Goal: Task Accomplishment & Management: Use online tool/utility

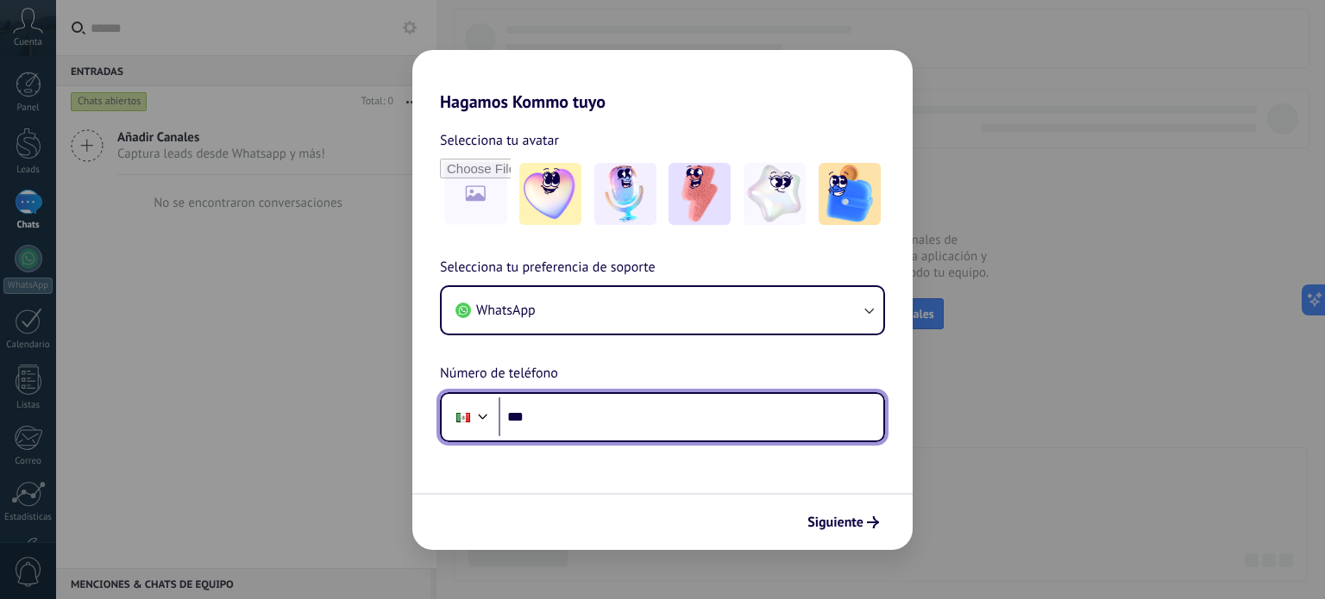
click at [603, 423] on input "***" at bounding box center [690, 418] width 385 height 40
type input "**********"
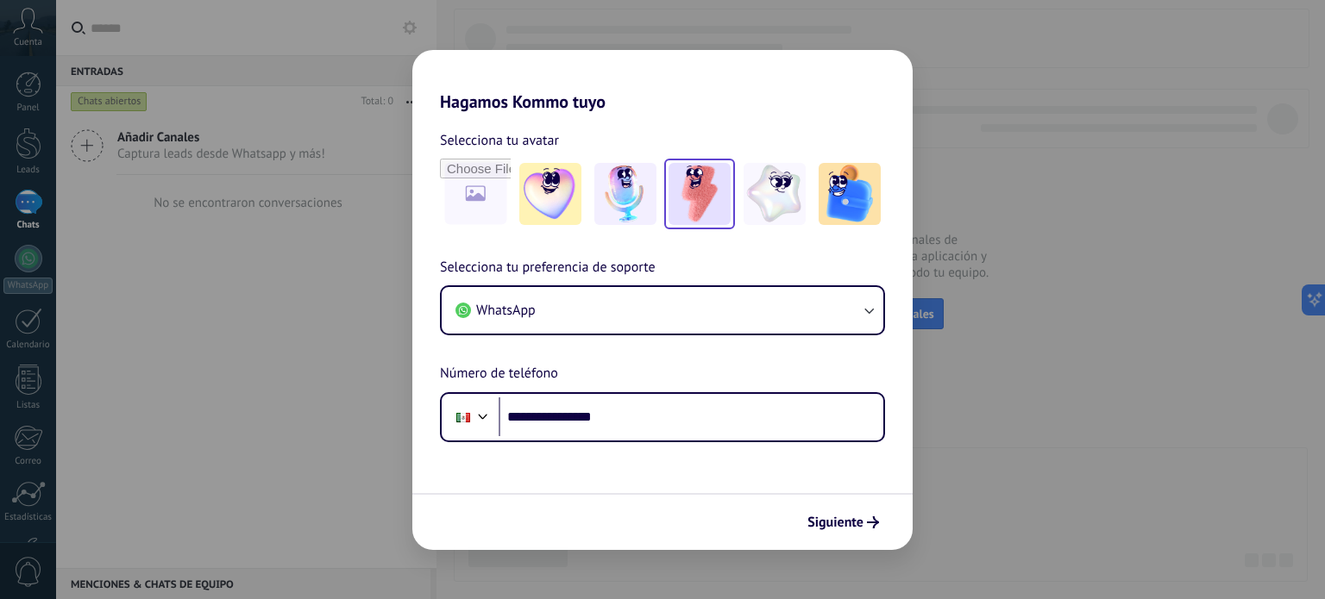
click at [699, 199] on img at bounding box center [699, 194] width 62 height 62
click at [869, 519] on icon "submit" at bounding box center [873, 523] width 12 height 12
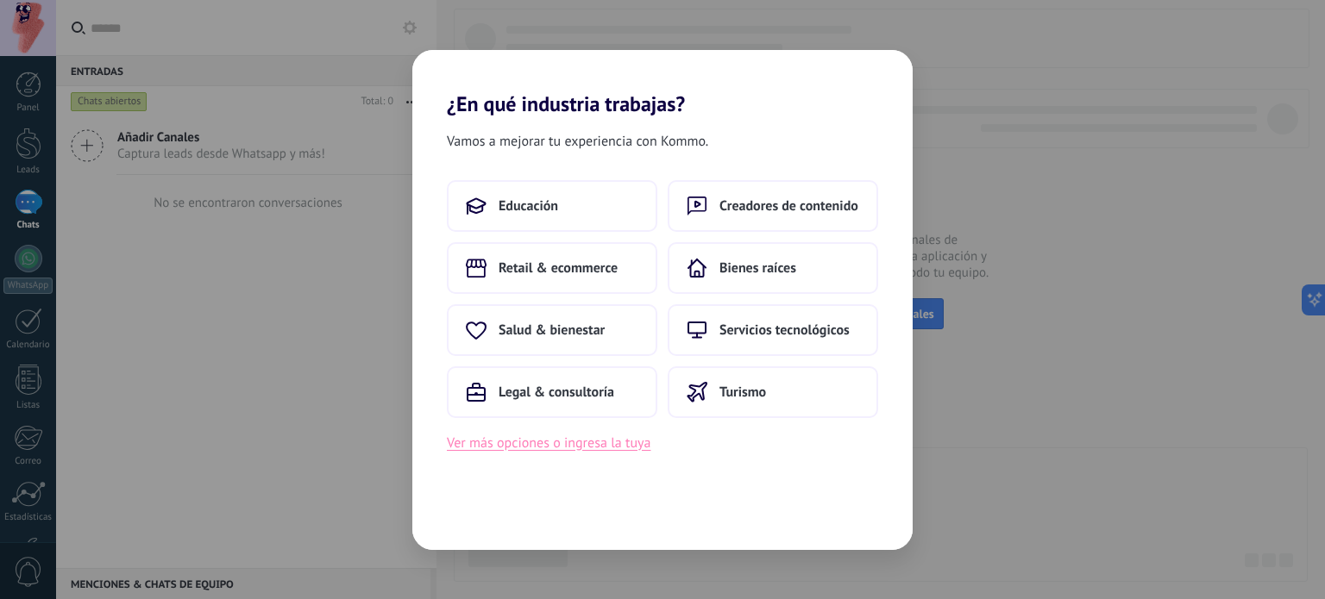
click at [604, 437] on button "Ver más opciones o ingresa la tuya" at bounding box center [549, 443] width 204 height 22
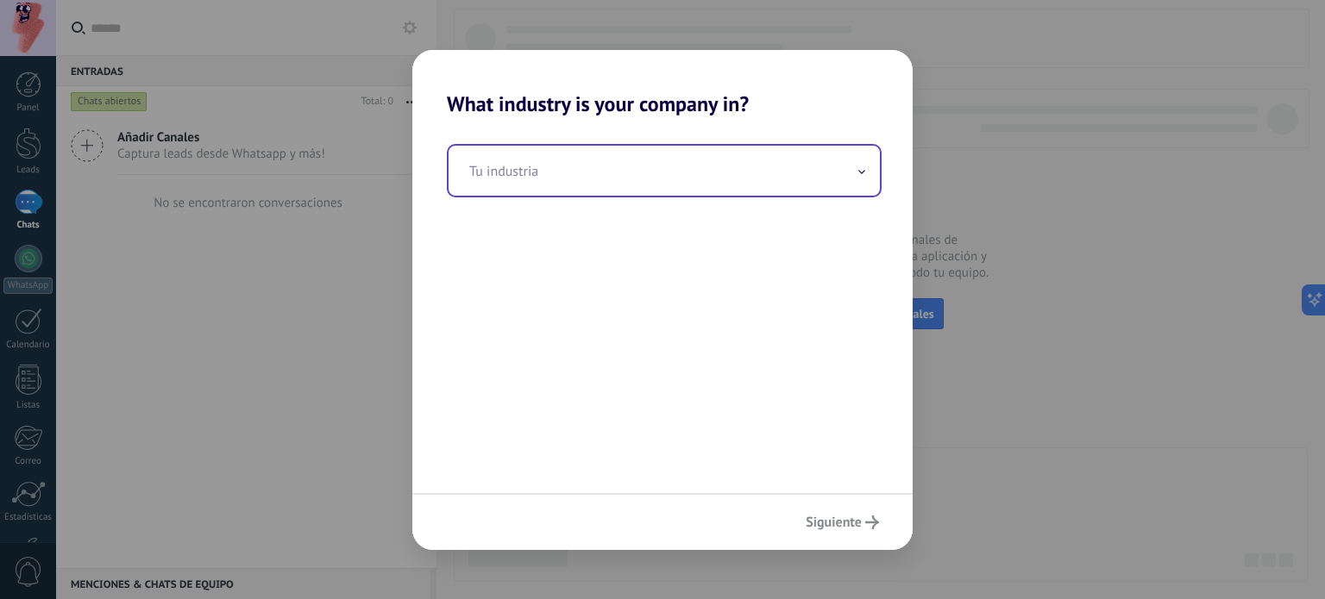
click at [573, 174] on input "text" at bounding box center [663, 171] width 431 height 50
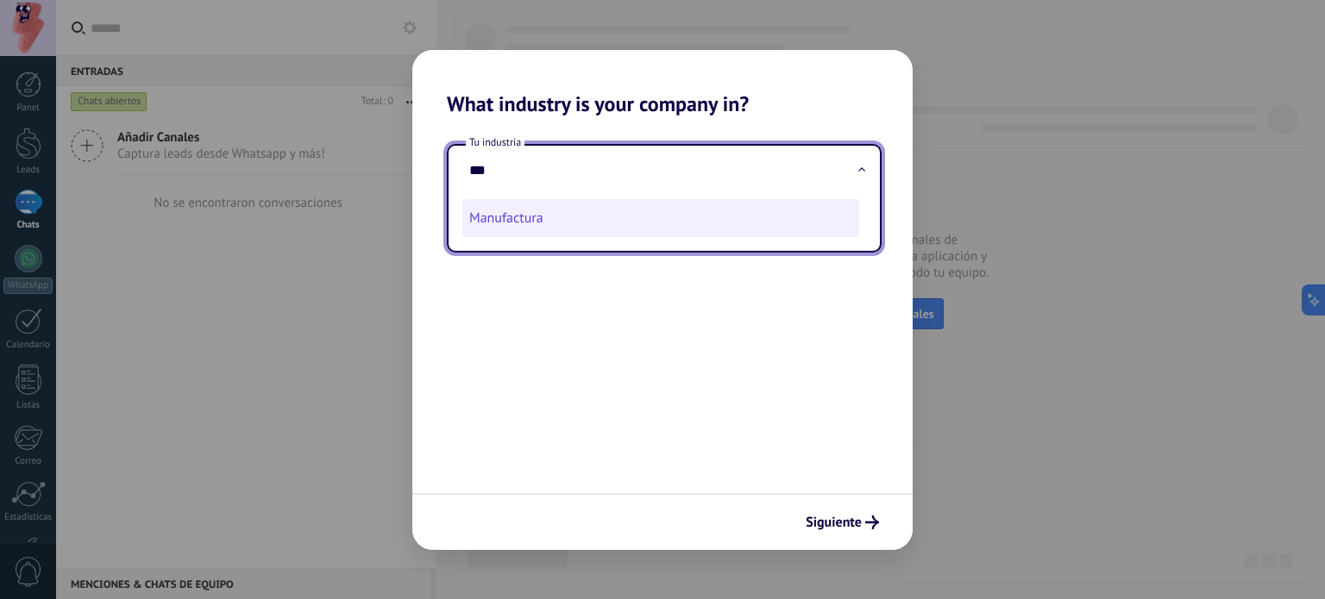
click at [571, 229] on li "Manufactura" at bounding box center [660, 218] width 397 height 38
type input "**********"
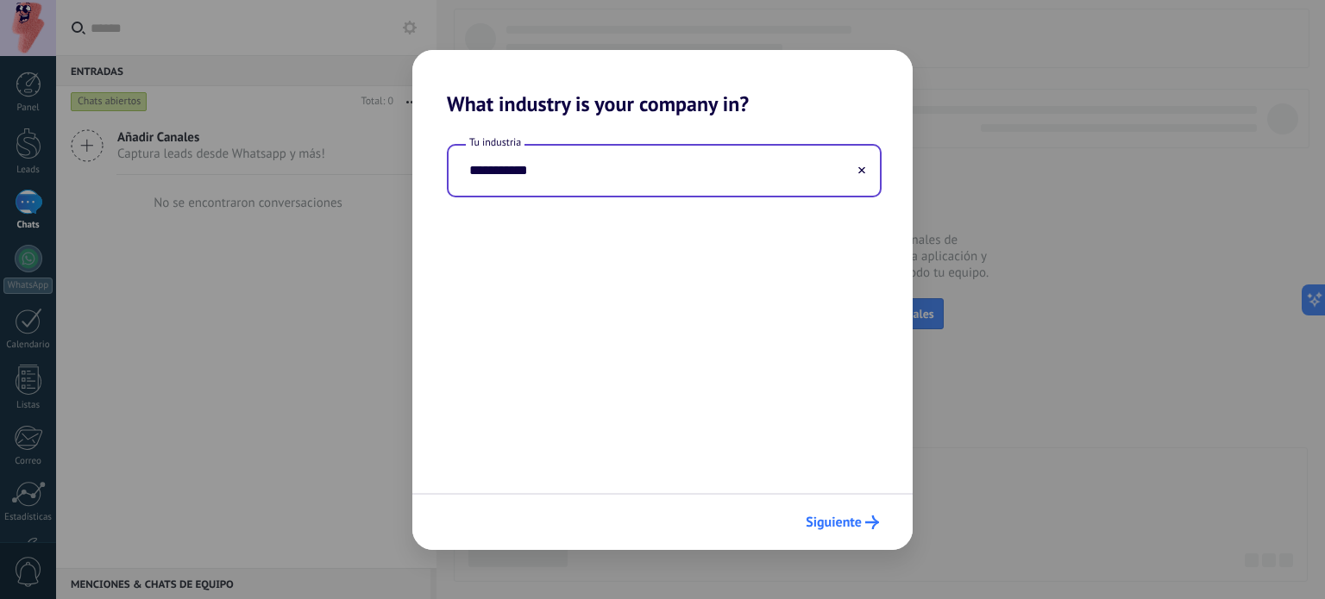
click at [858, 530] on button "Siguiente" at bounding box center [842, 522] width 89 height 29
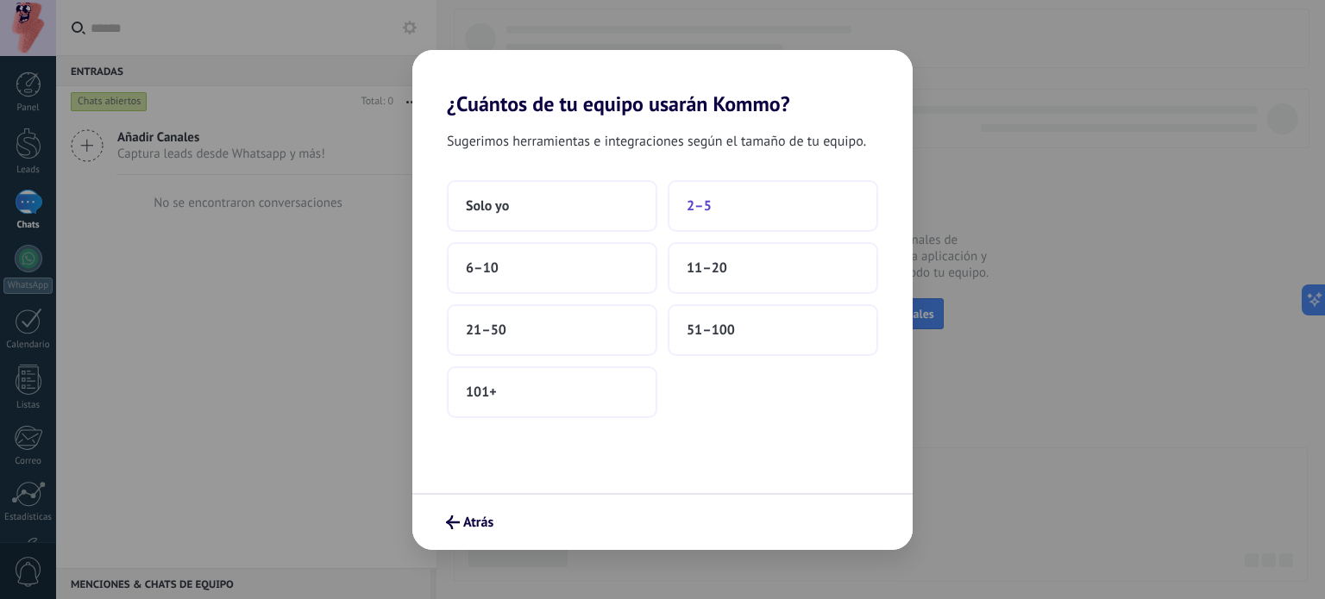
click at [738, 199] on button "2–5" at bounding box center [772, 206] width 210 height 52
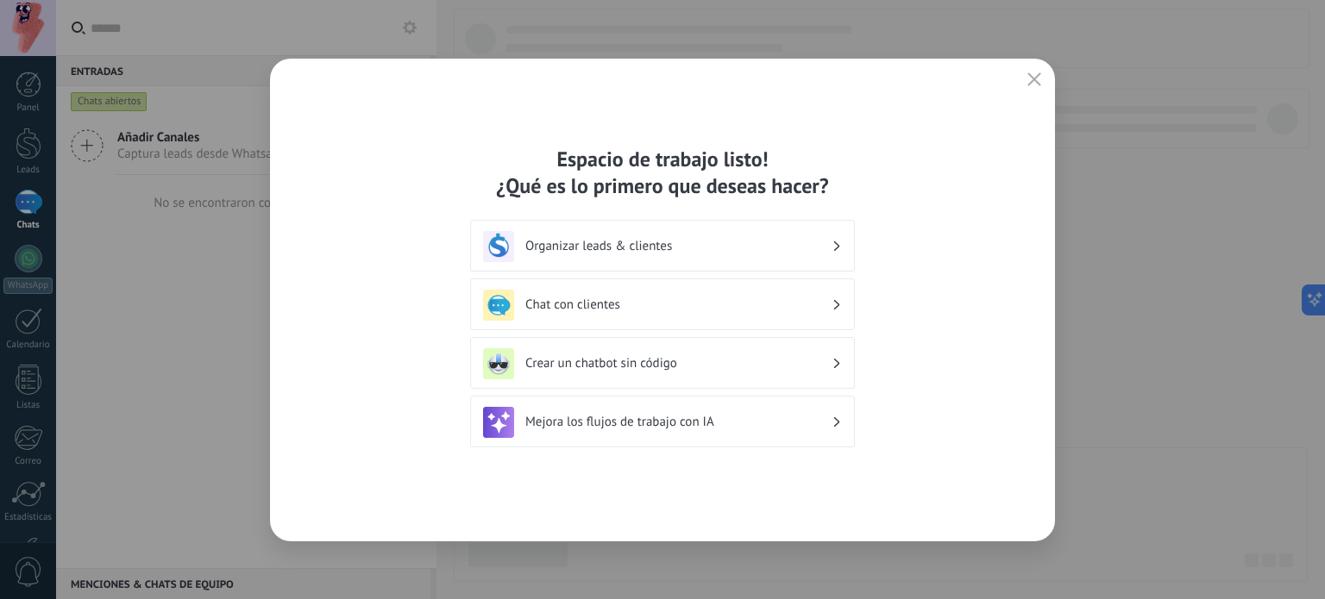
click at [752, 239] on h3 "Organizar leads & clientes" at bounding box center [678, 246] width 306 height 16
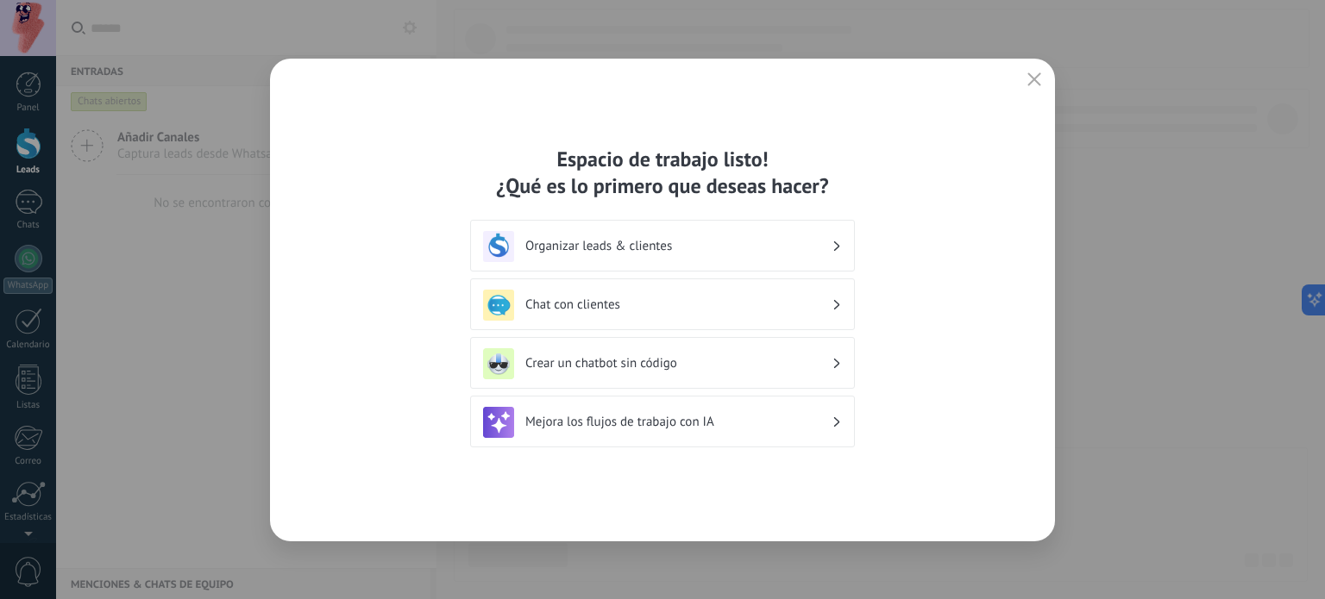
click at [752, 239] on h3 "Organizar leads & clientes" at bounding box center [678, 246] width 306 height 16
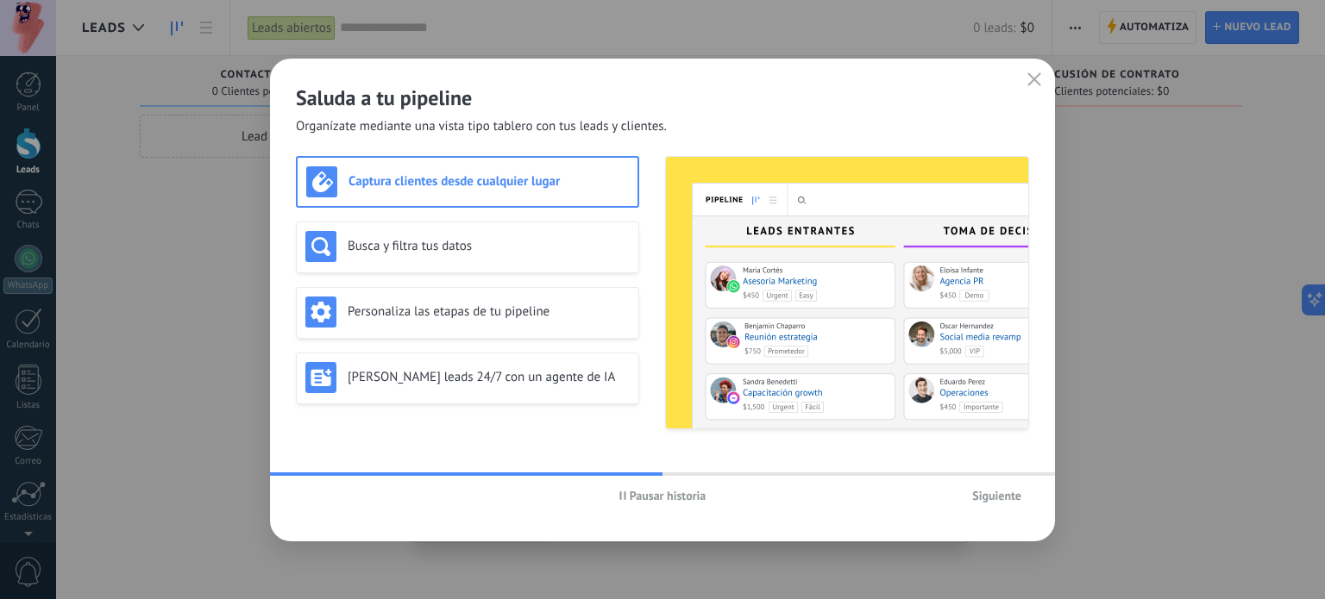
click at [542, 185] on h3 "Captura clientes desde cualquier lugar" at bounding box center [488, 181] width 280 height 16
click at [988, 487] on button "Siguiente" at bounding box center [996, 496] width 65 height 26
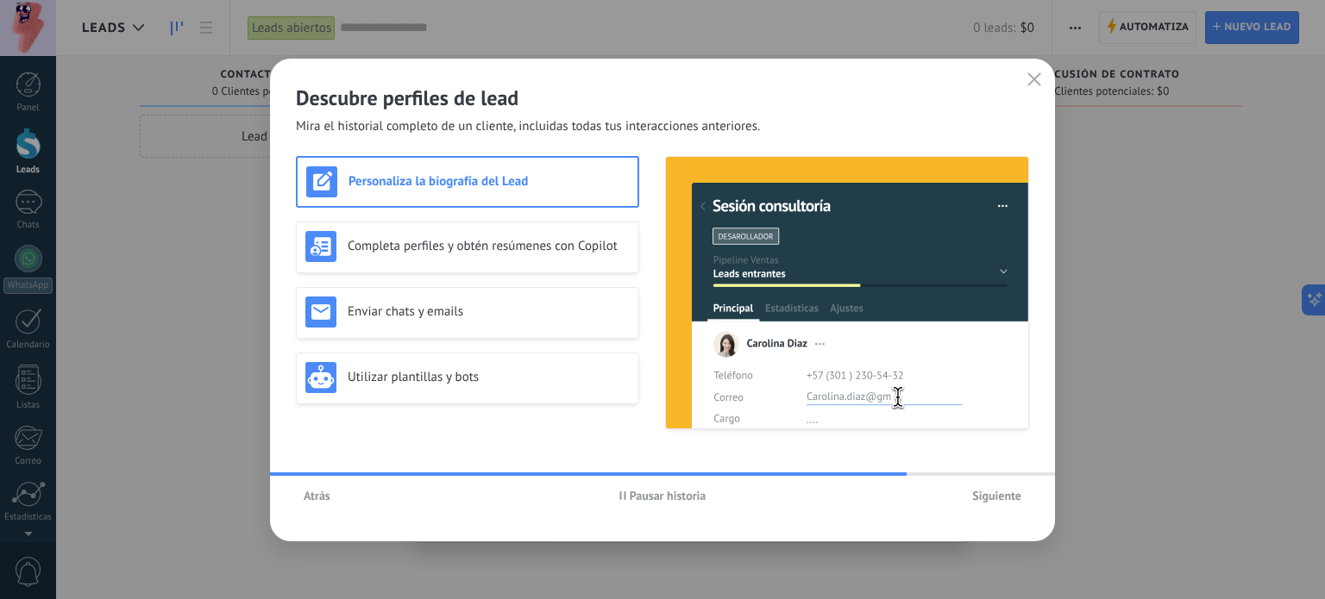
click at [1001, 490] on span "Siguiente" at bounding box center [996, 496] width 49 height 12
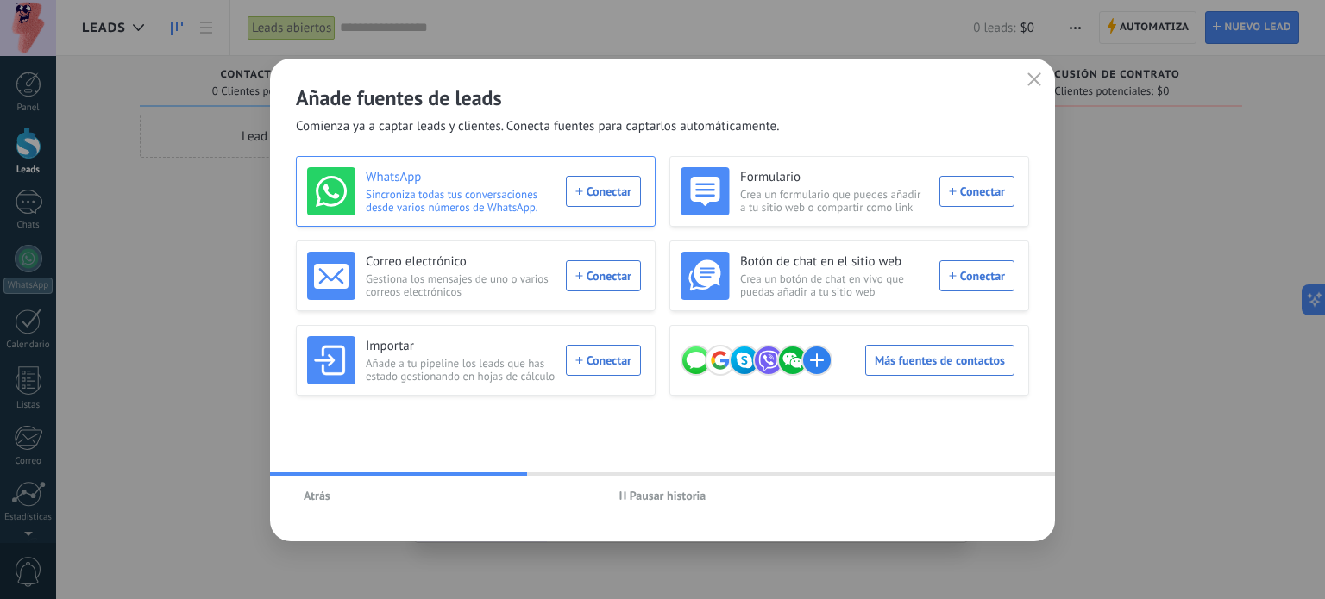
click at [589, 193] on div "WhatsApp Sincroniza todas tus conversaciones desde varios números de WhatsApp. …" at bounding box center [474, 191] width 334 height 48
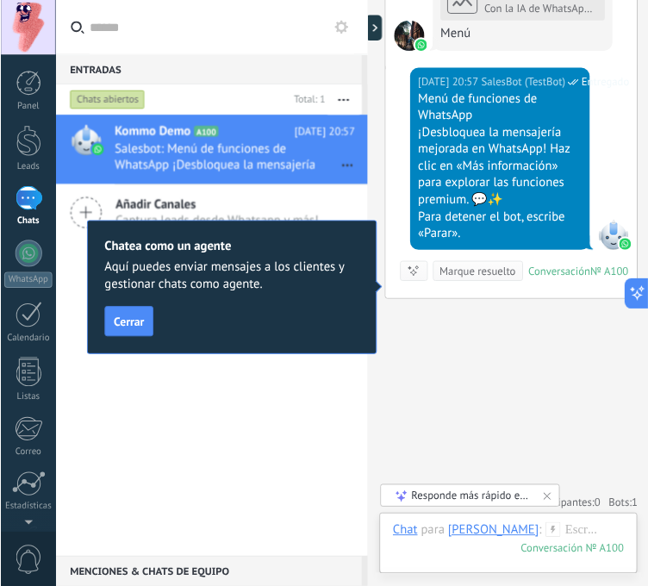
scroll to position [2023, 0]
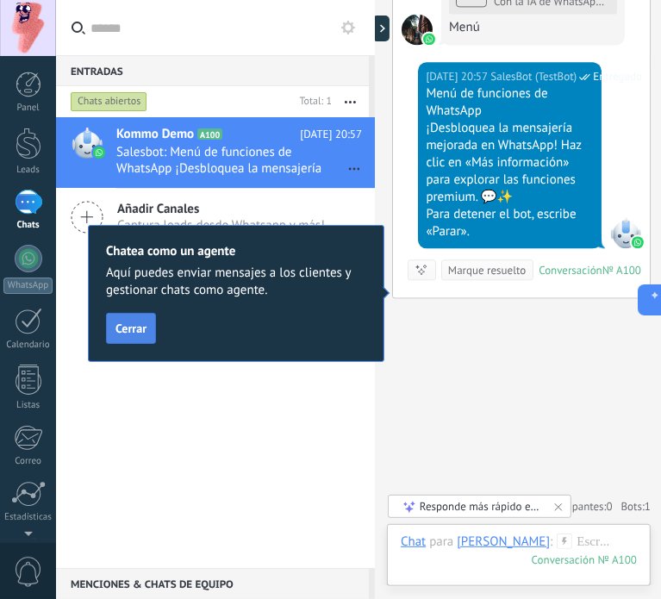
click at [149, 335] on button "Cerrar" at bounding box center [131, 328] width 50 height 31
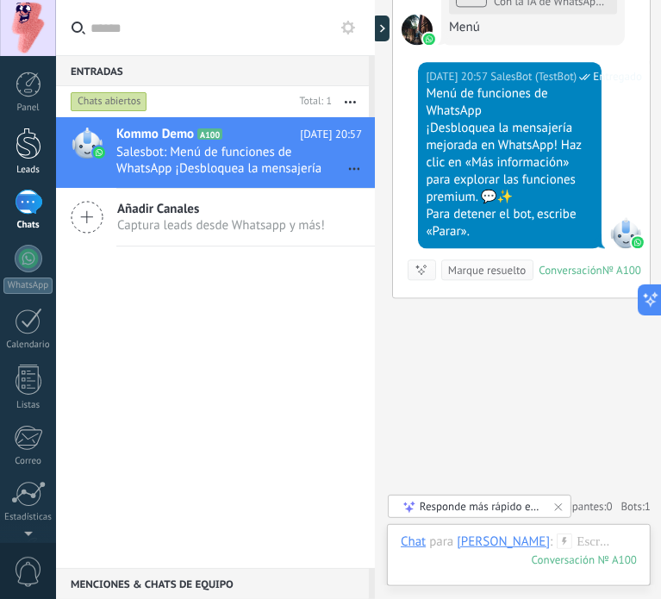
click at [14, 151] on link "Leads" at bounding box center [28, 152] width 56 height 48
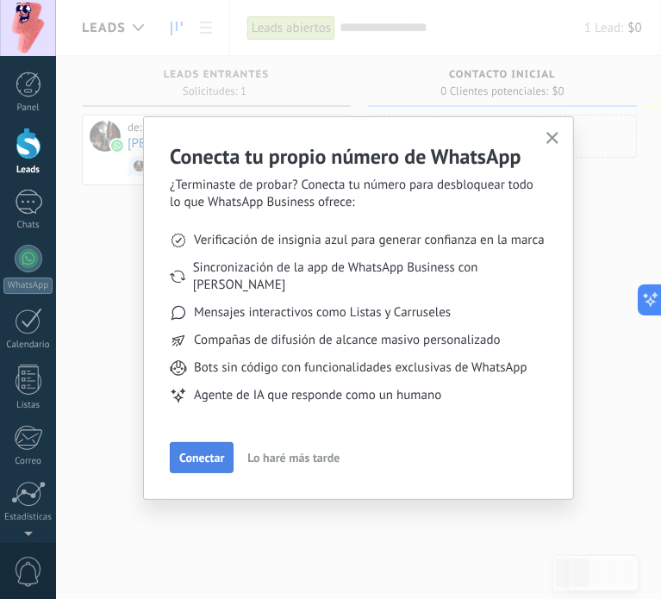
click at [190, 452] on span "Conectar" at bounding box center [201, 458] width 45 height 12
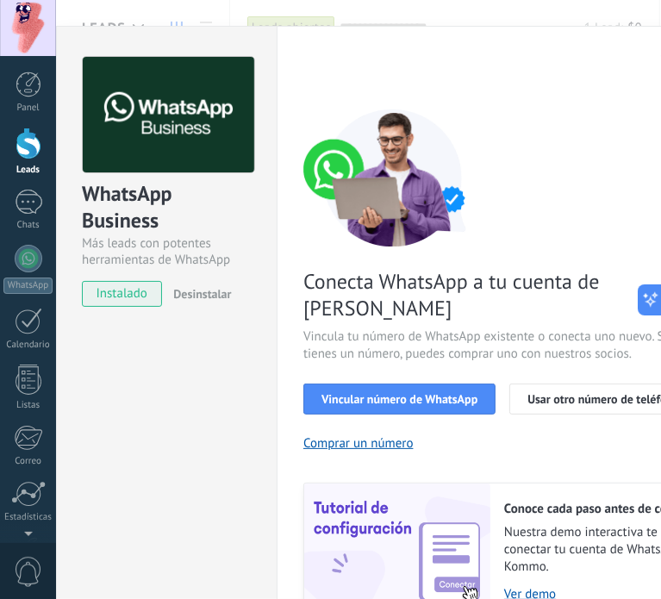
click at [24, 153] on div at bounding box center [29, 144] width 26 height 32
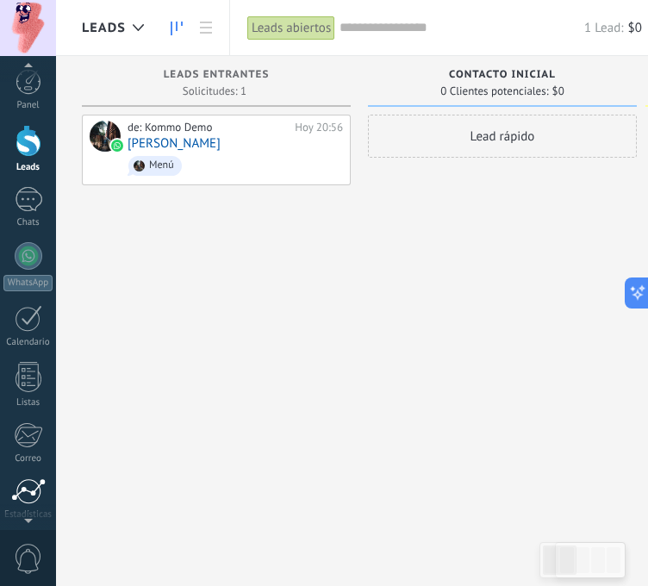
scroll to position [130, 0]
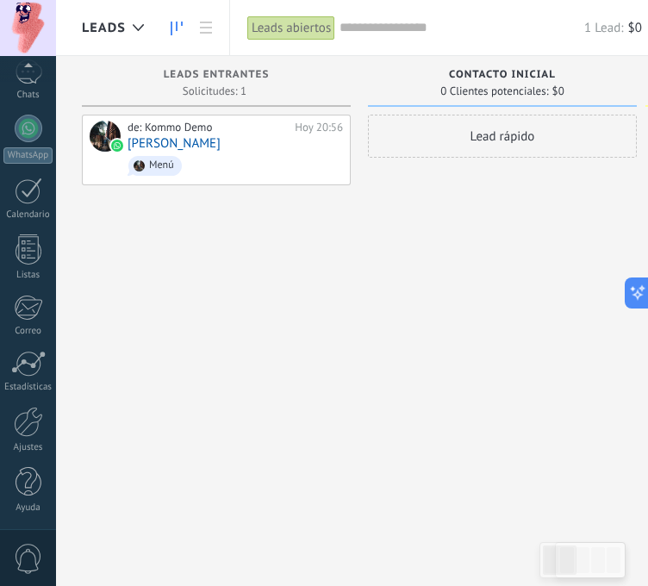
click at [28, 404] on div "Panel Leads 1 Chats WhatsApp Clientes" at bounding box center [28, 236] width 56 height 590
click at [35, 428] on div at bounding box center [28, 422] width 29 height 30
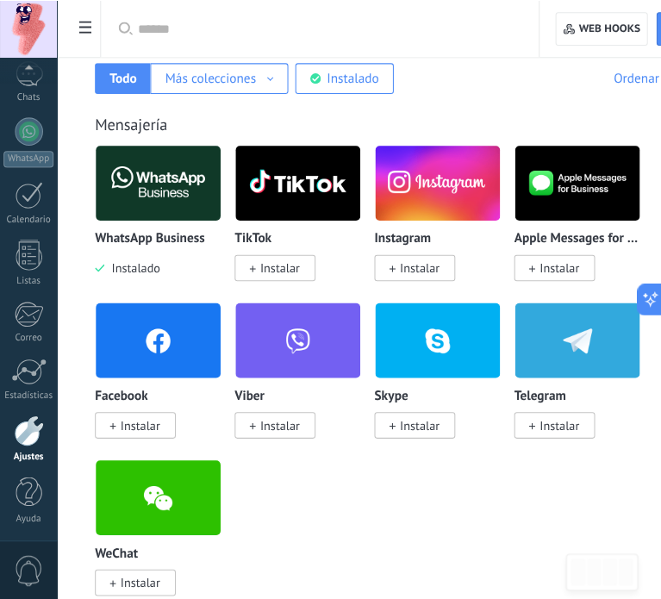
scroll to position [300, 0]
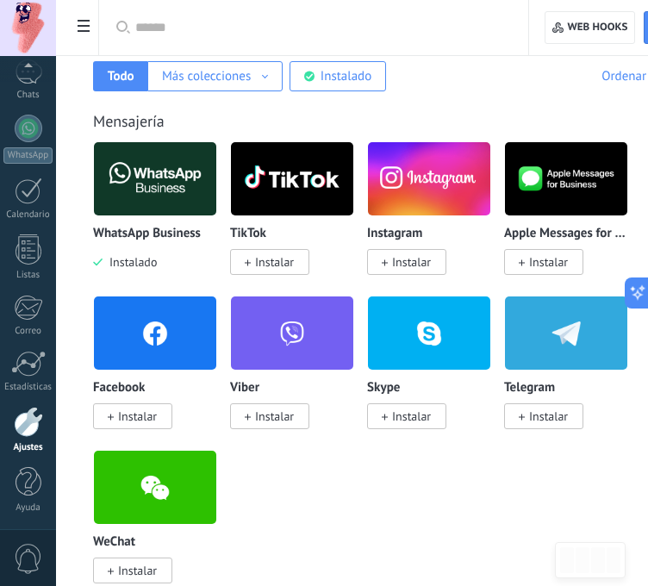
click at [137, 246] on div "WhatsApp Business Instalado" at bounding box center [155, 249] width 124 height 44
click at [150, 231] on p "WhatsApp Business" at bounding box center [147, 234] width 108 height 15
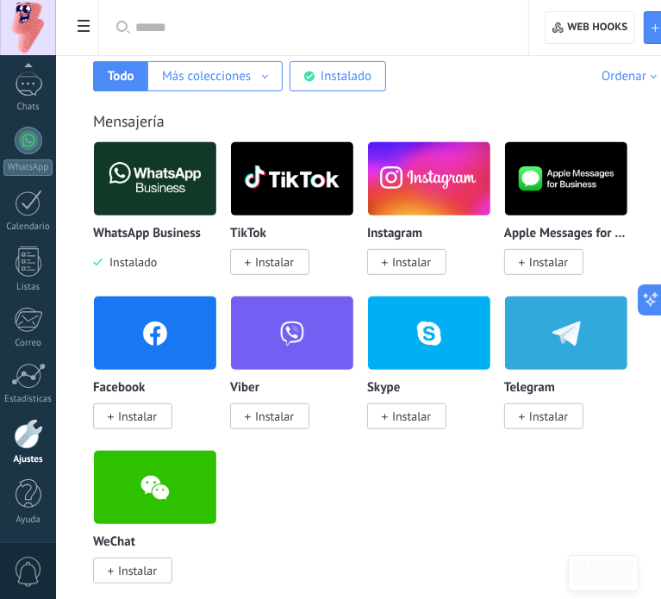
scroll to position [117, 0]
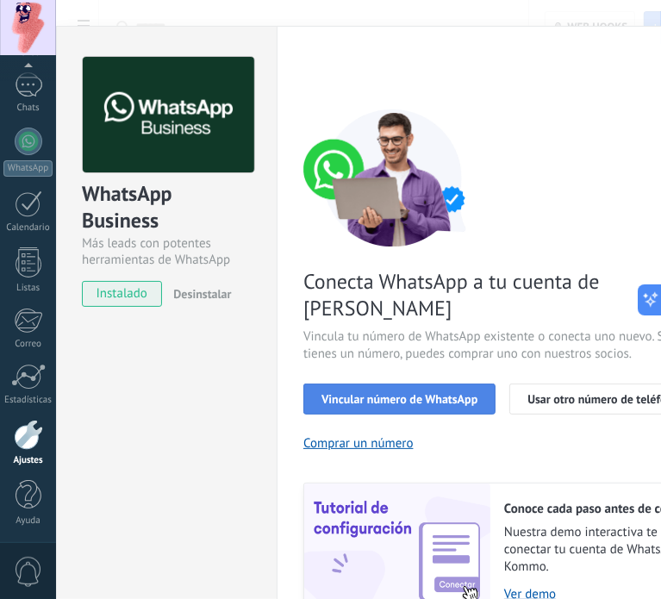
click at [453, 393] on span "Vincular número de WhatsApp" at bounding box center [400, 399] width 156 height 12
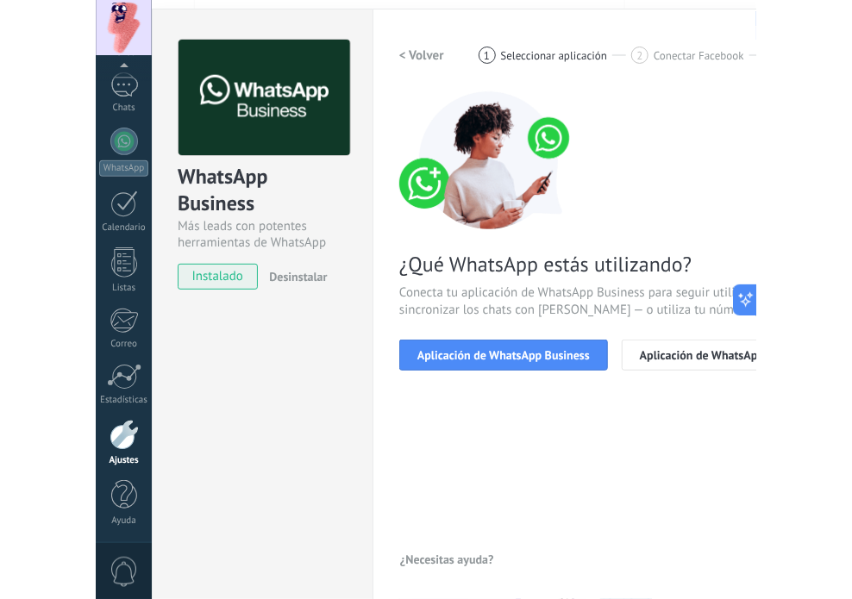
scroll to position [52, 0]
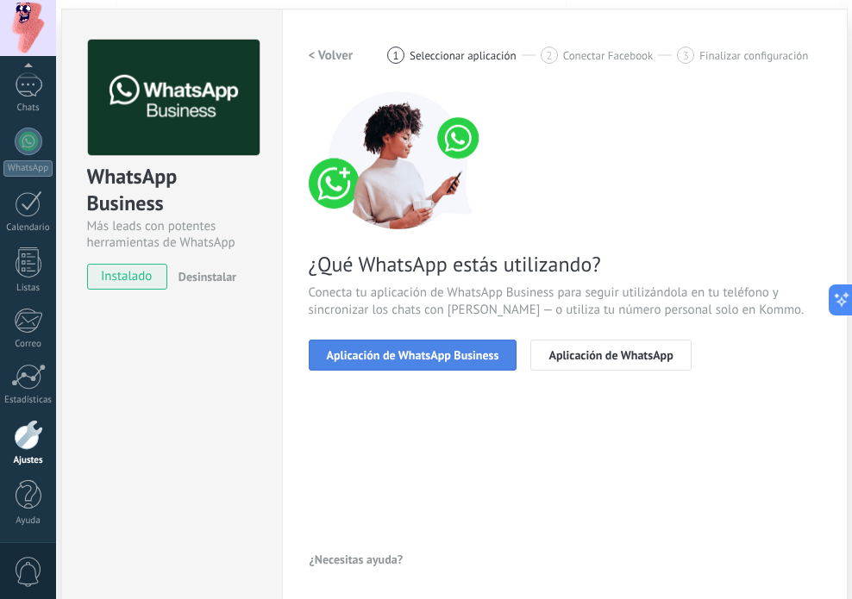
click at [476, 367] on button "Aplicación de WhatsApp Business" at bounding box center [413, 355] width 209 height 31
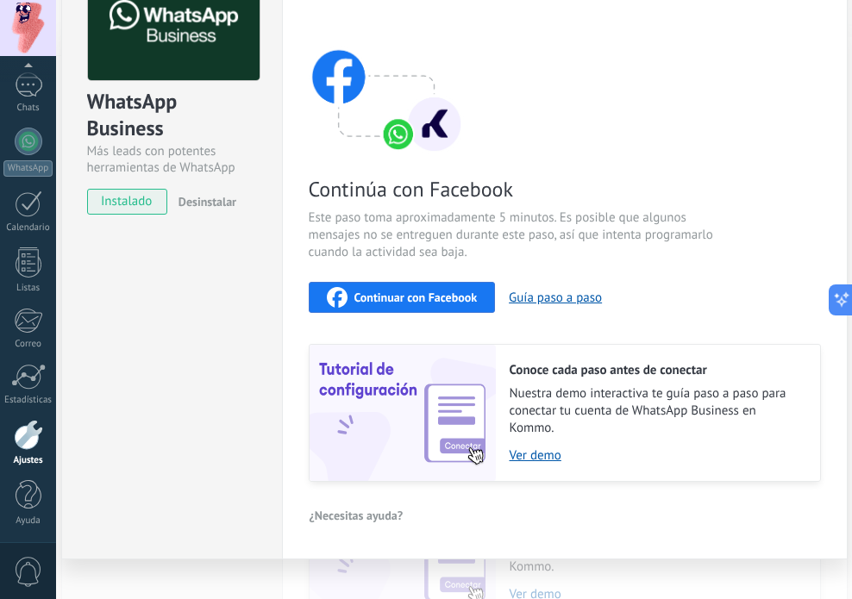
scroll to position [93, 0]
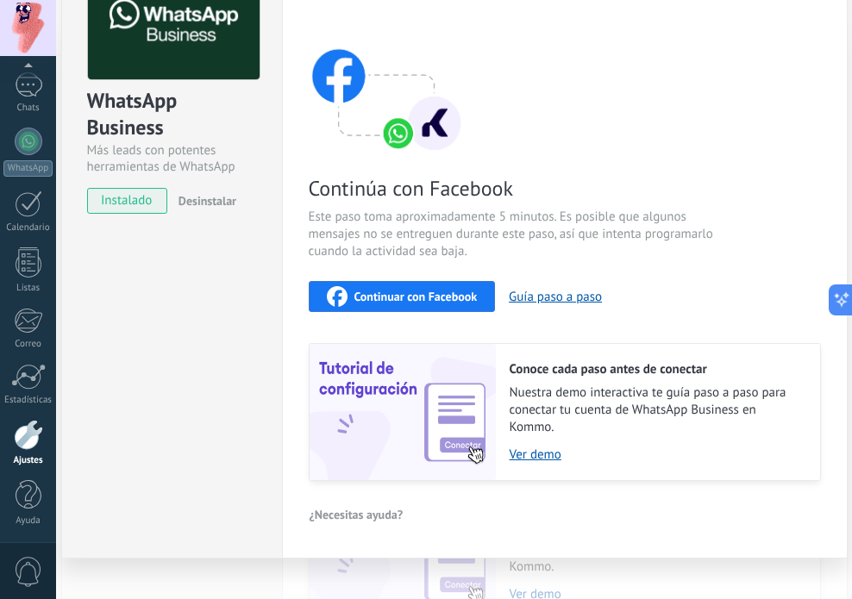
click at [404, 297] on span "Continuar con Facebook" at bounding box center [415, 297] width 123 height 12
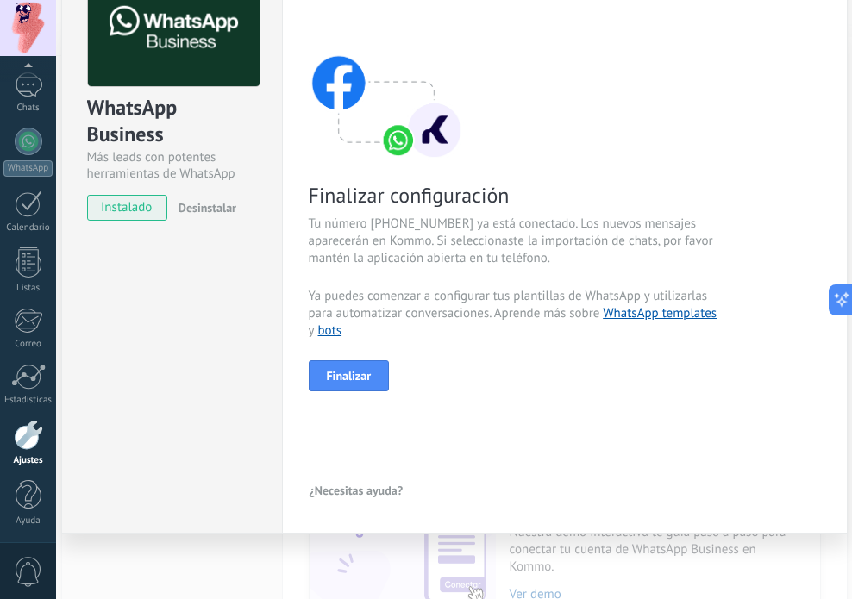
scroll to position [85, 0]
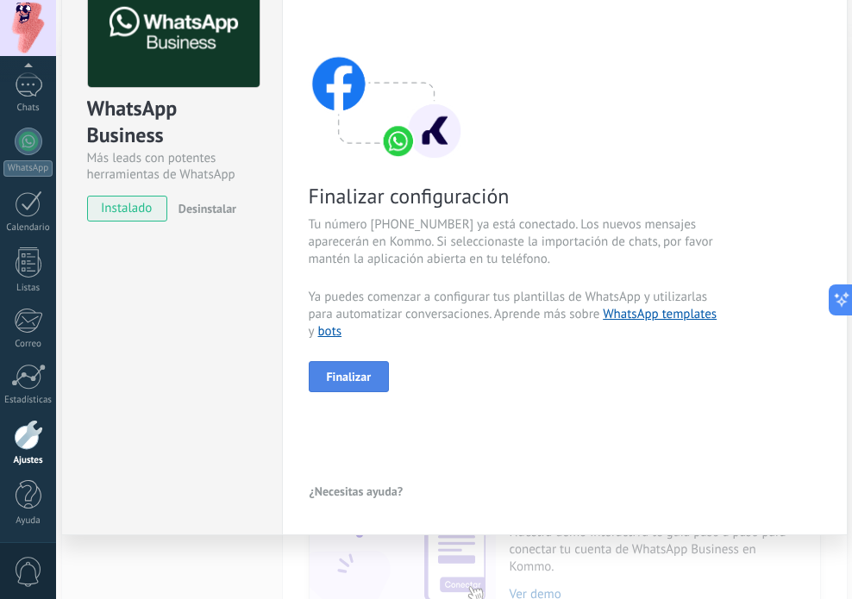
click at [373, 376] on button "Finalizar" at bounding box center [349, 376] width 81 height 31
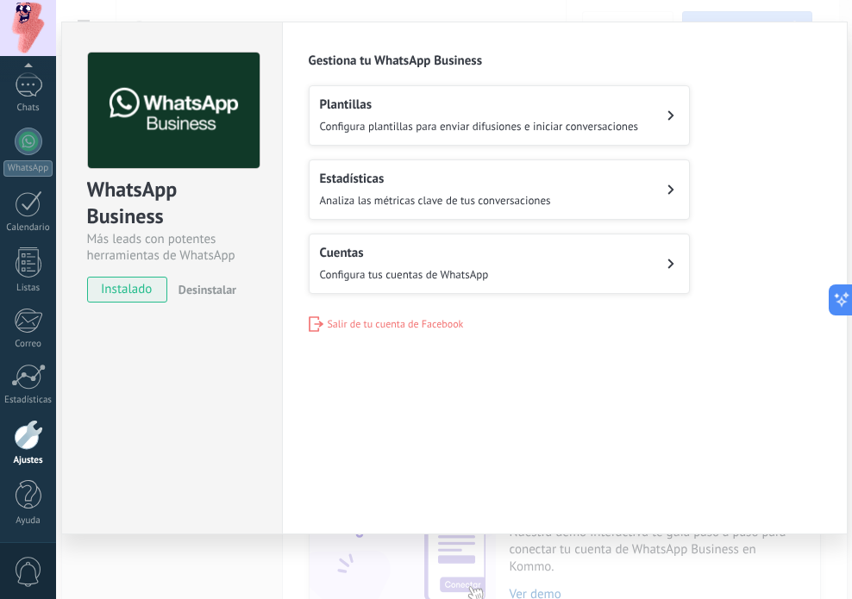
scroll to position [3, 0]
click at [523, 120] on span "Configura plantillas para enviar difusiones e iniciar conversaciones" at bounding box center [479, 127] width 319 height 15
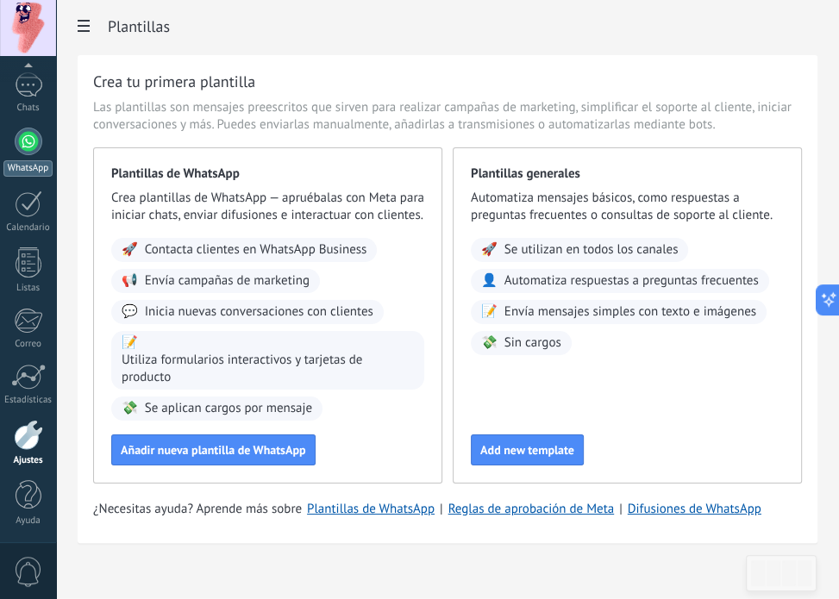
click at [26, 156] on link "WhatsApp" at bounding box center [28, 152] width 56 height 49
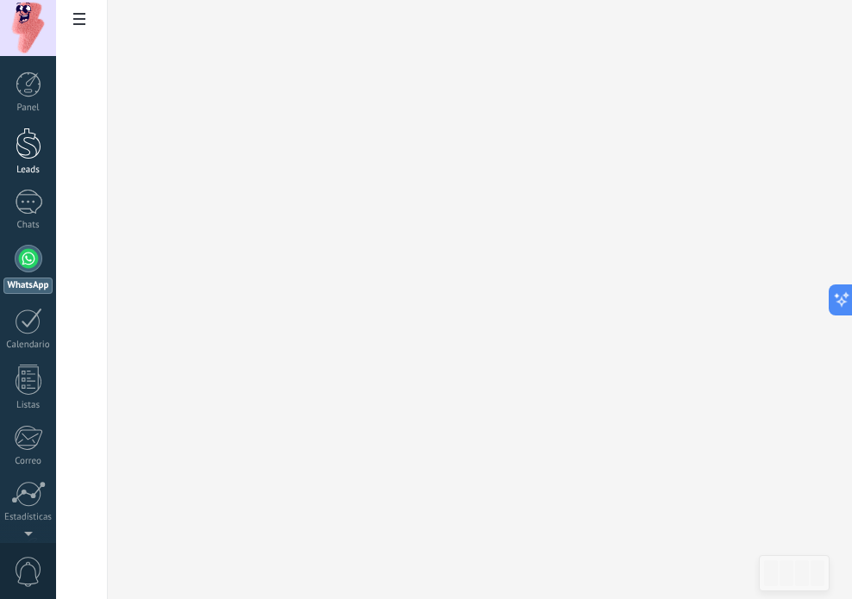
click at [29, 141] on div at bounding box center [29, 144] width 26 height 32
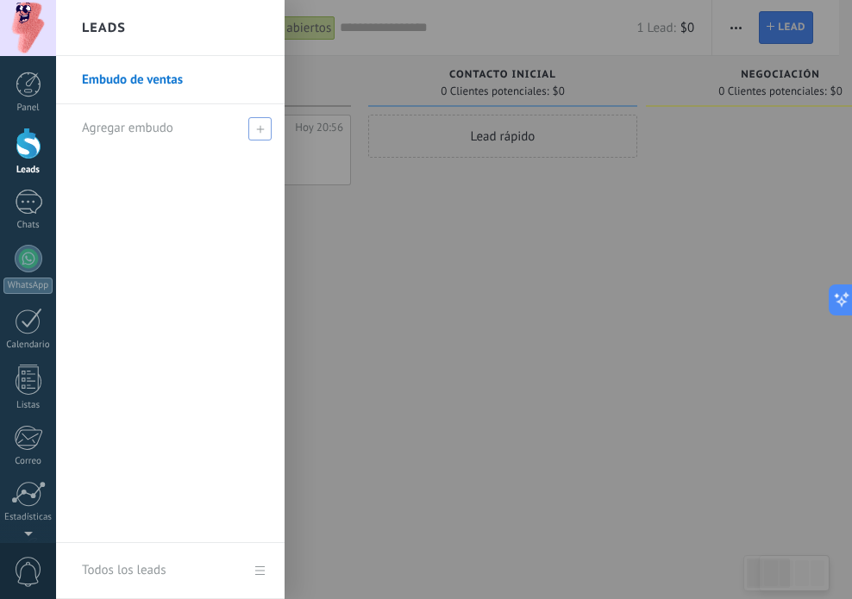
click at [267, 128] on span at bounding box center [259, 128] width 23 height 23
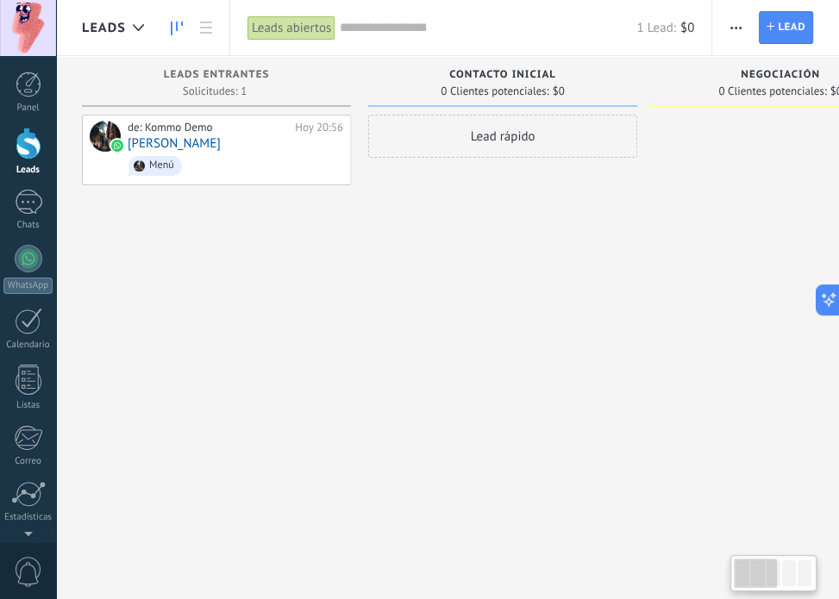
click at [372, 421] on div "Lead rápido" at bounding box center [502, 302] width 269 height 374
click at [221, 165] on span "Menú" at bounding box center [236, 166] width 216 height 27
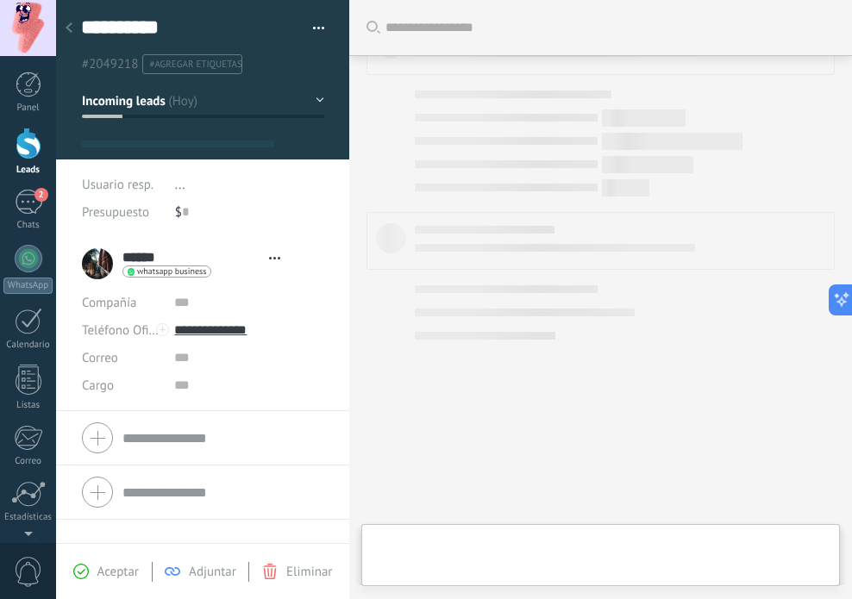
type textarea "**********"
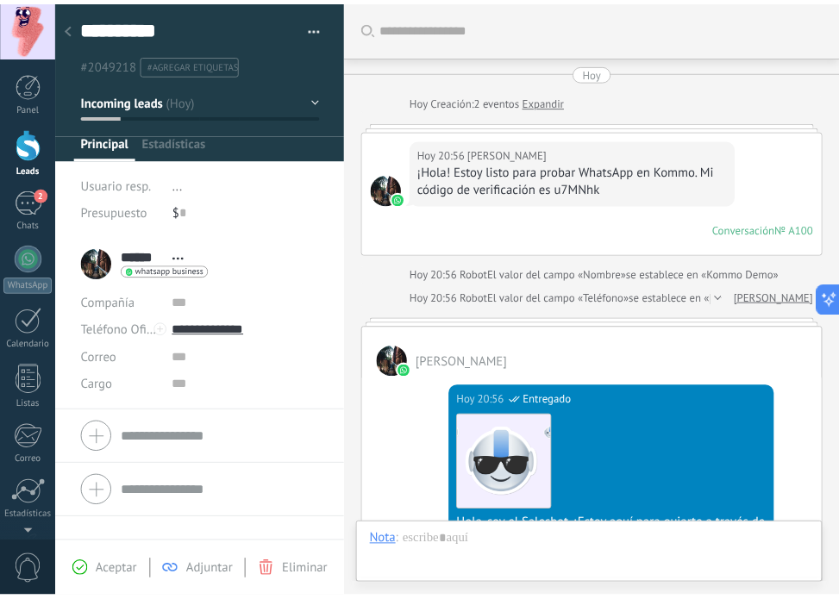
scroll to position [25, 0]
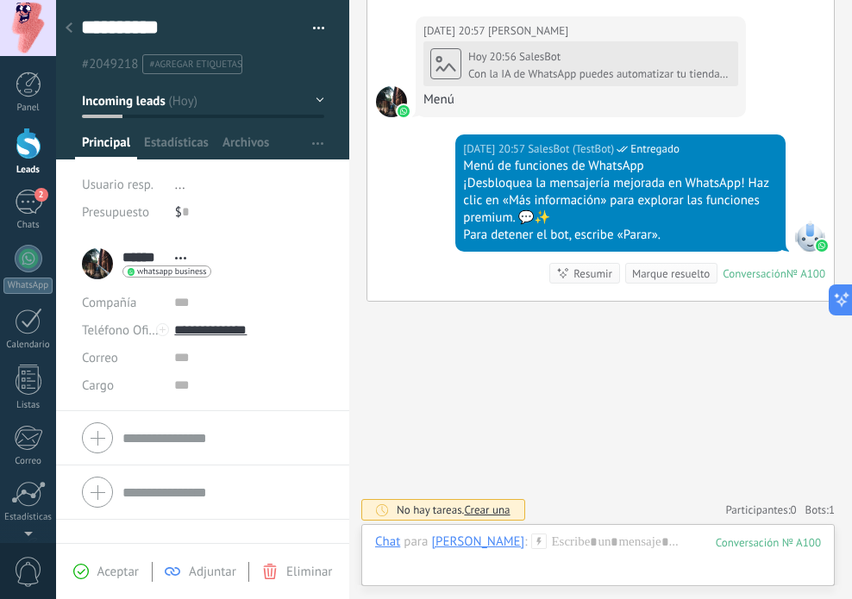
click at [66, 28] on icon at bounding box center [69, 27] width 7 height 10
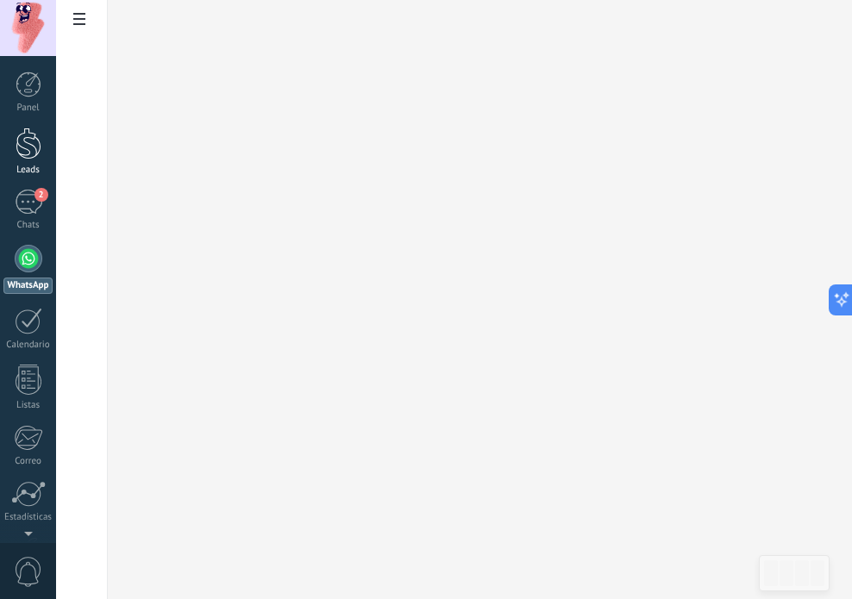
click at [22, 153] on div at bounding box center [29, 144] width 26 height 32
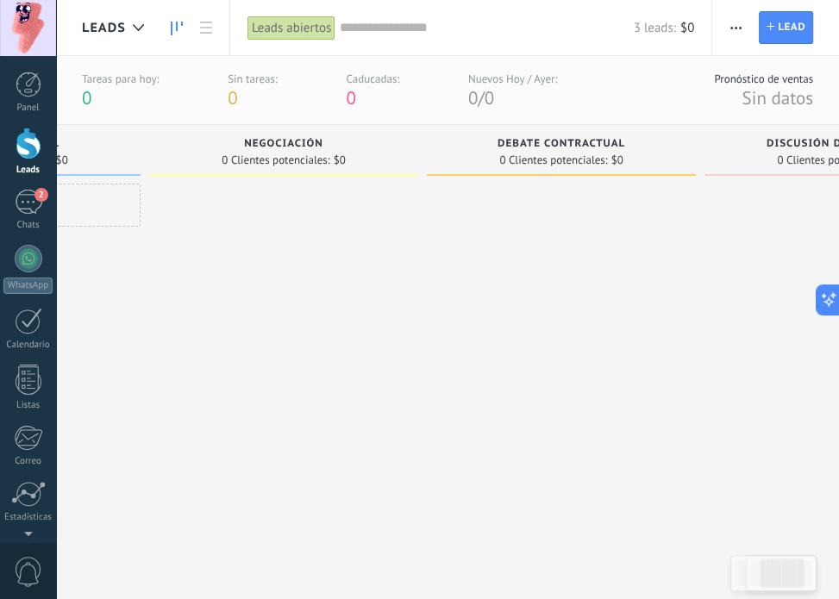
scroll to position [0, 497]
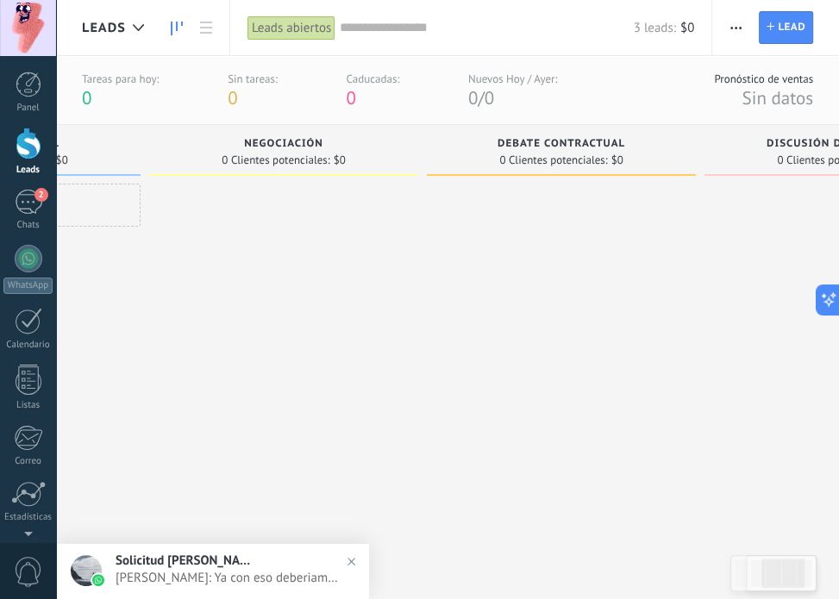
click at [584, 148] on span "Debate contractual" at bounding box center [562, 144] width 128 height 12
click at [551, 138] on span "Debate contractual" at bounding box center [562, 144] width 128 height 12
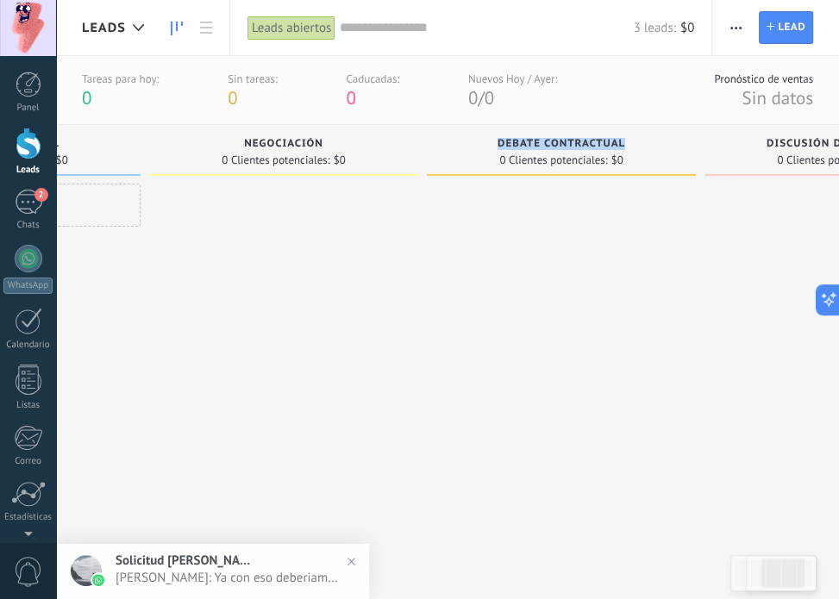
drag, startPoint x: 551, startPoint y: 138, endPoint x: 535, endPoint y: 148, distance: 19.4
click at [535, 148] on span "Debate contractual" at bounding box center [562, 144] width 128 height 12
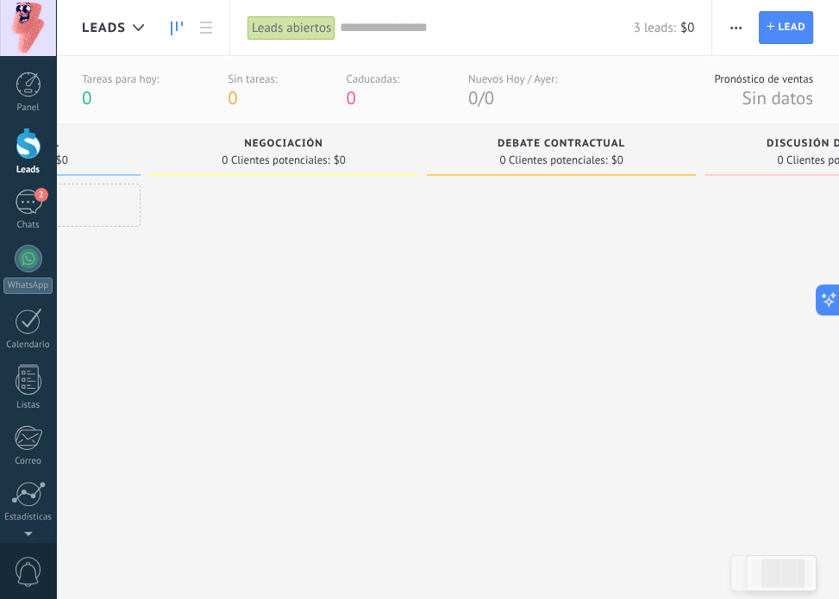
click at [540, 165] on span "0 Clientes potenciales:" at bounding box center [553, 160] width 108 height 10
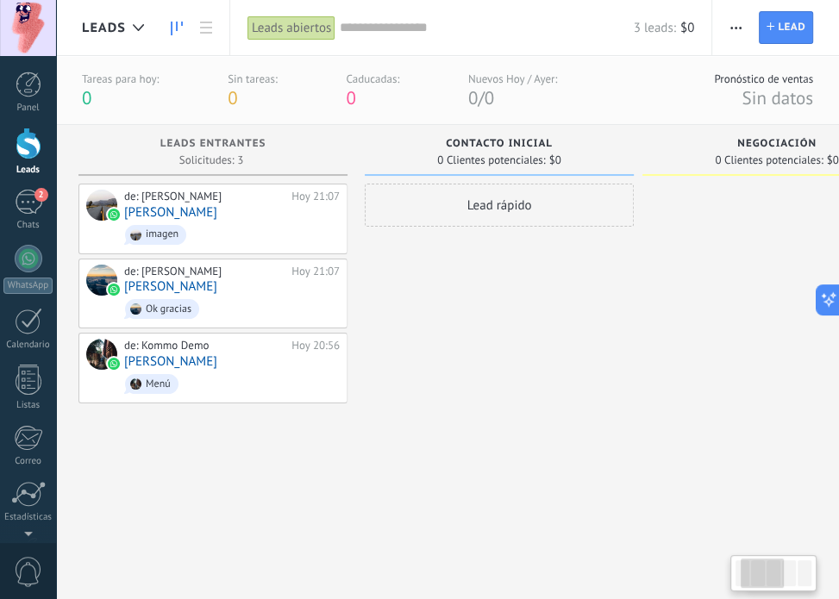
scroll to position [0, 0]
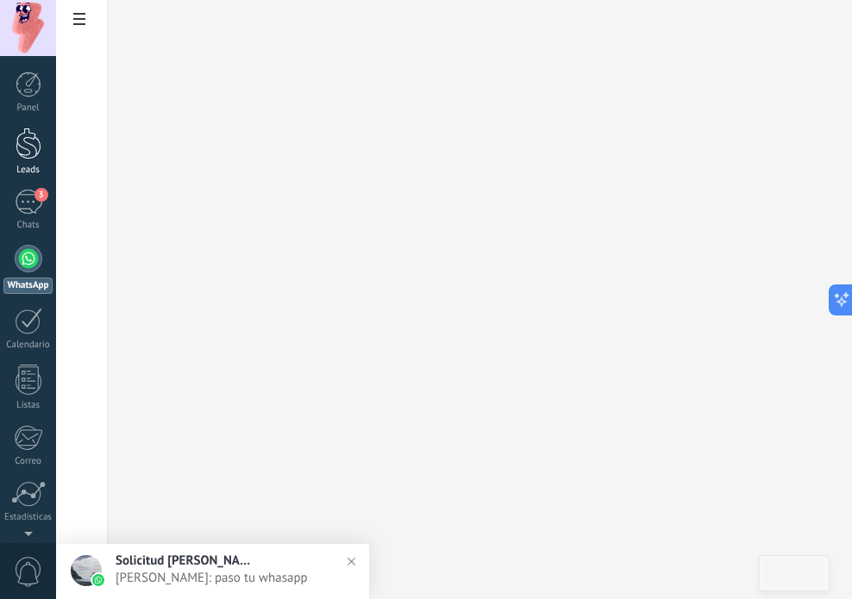
click at [30, 150] on div at bounding box center [29, 144] width 26 height 32
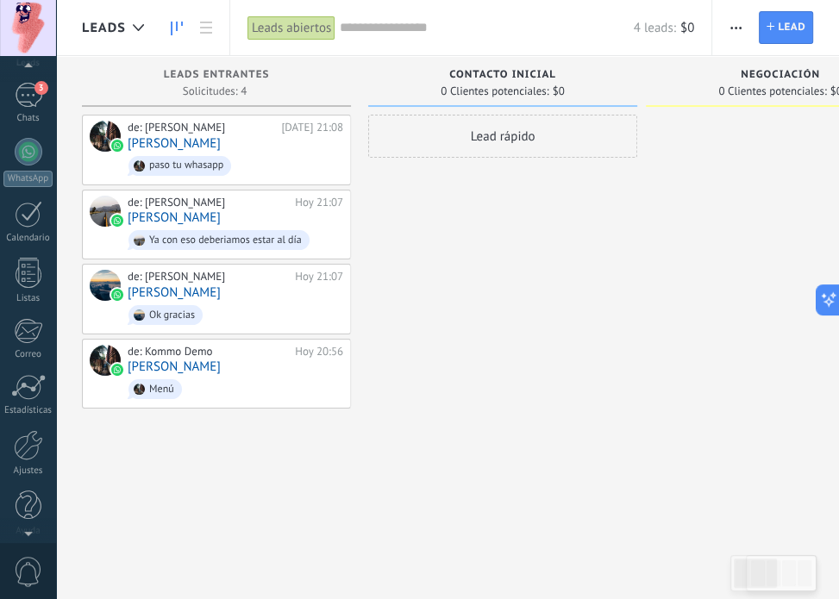
scroll to position [117, 0]
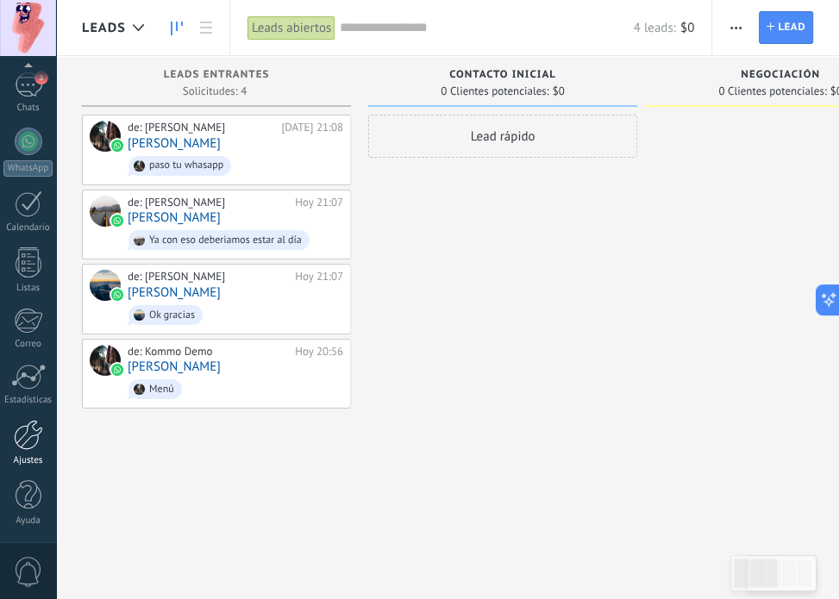
click at [27, 438] on div at bounding box center [28, 435] width 29 height 30
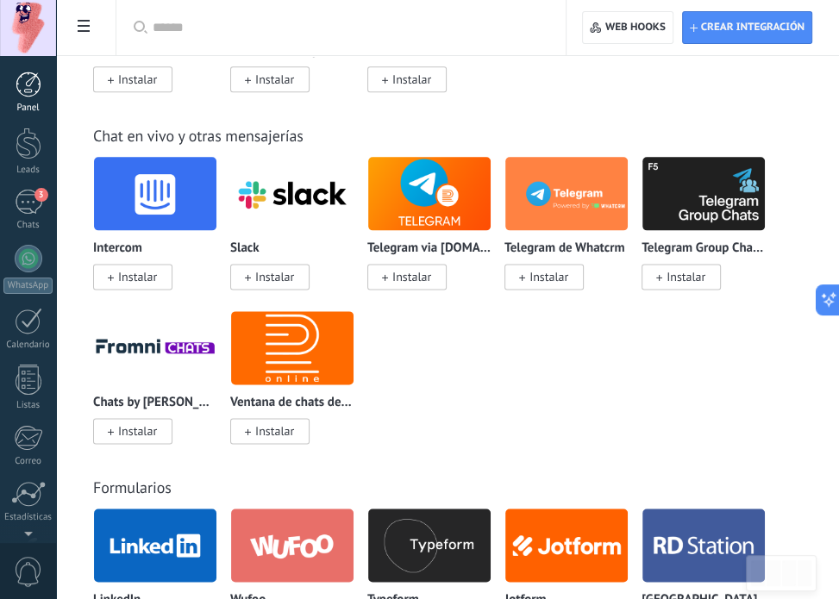
click at [36, 78] on div at bounding box center [29, 85] width 26 height 26
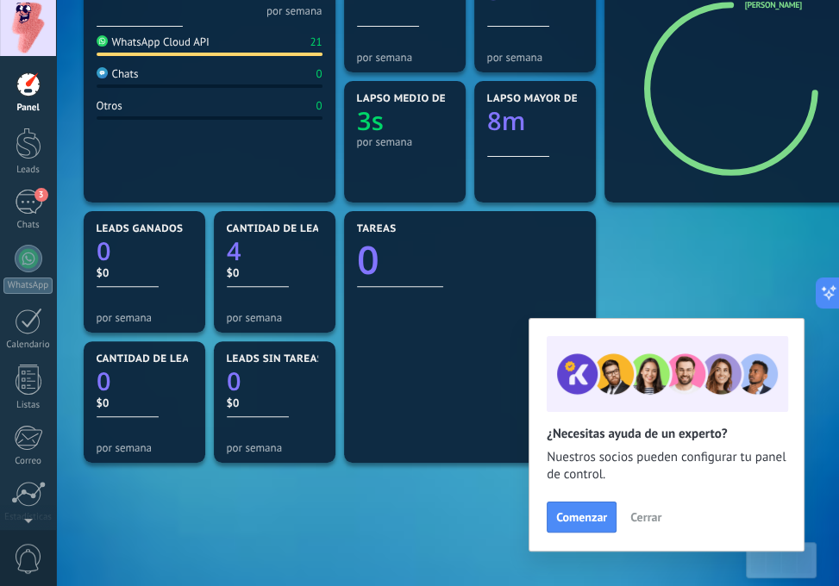
scroll to position [336, 0]
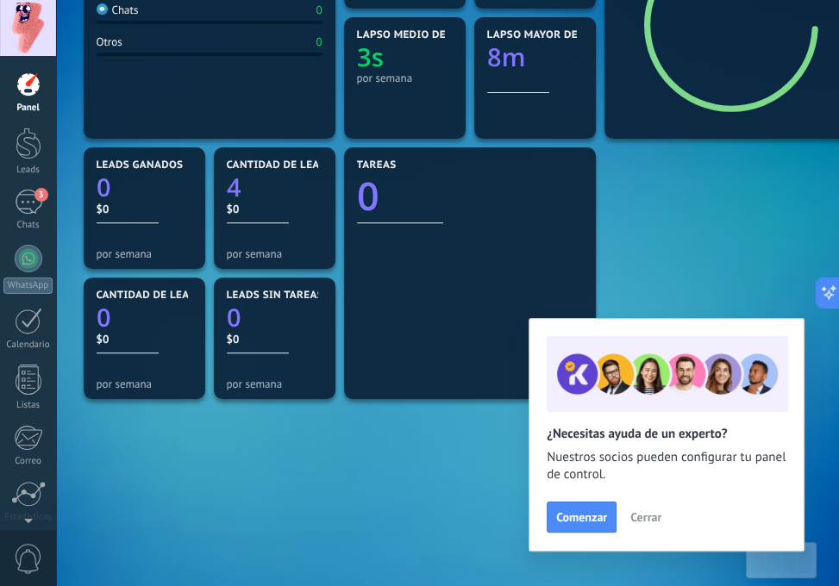
click at [656, 522] on span "Cerrar" at bounding box center [645, 517] width 31 height 12
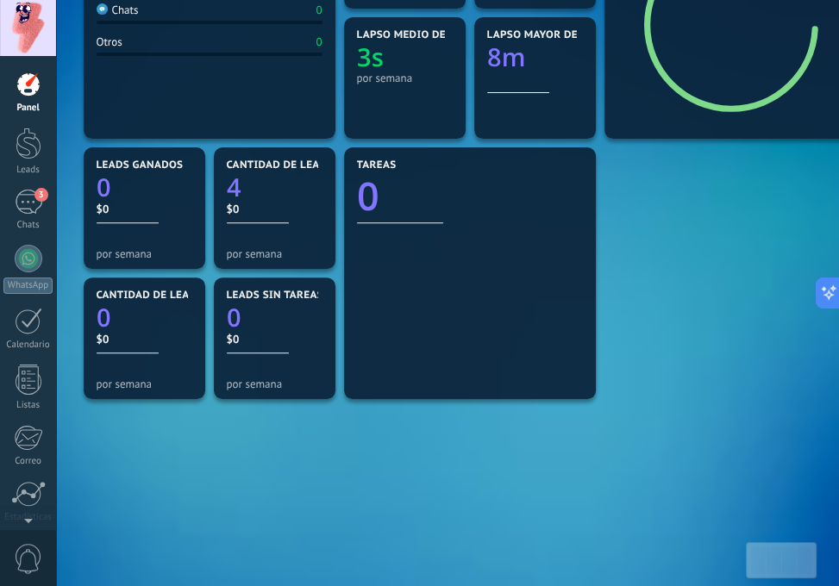
scroll to position [0, 0]
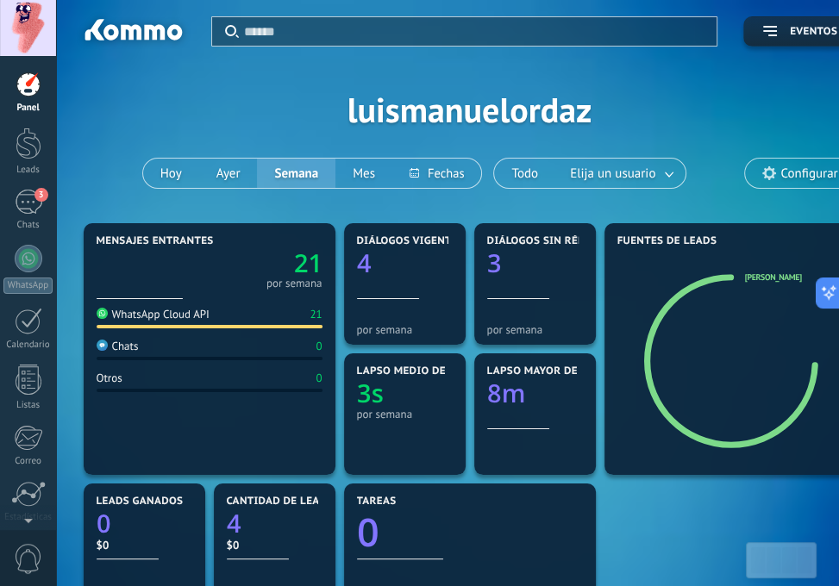
click at [800, 172] on span "Configurar" at bounding box center [808, 173] width 57 height 15
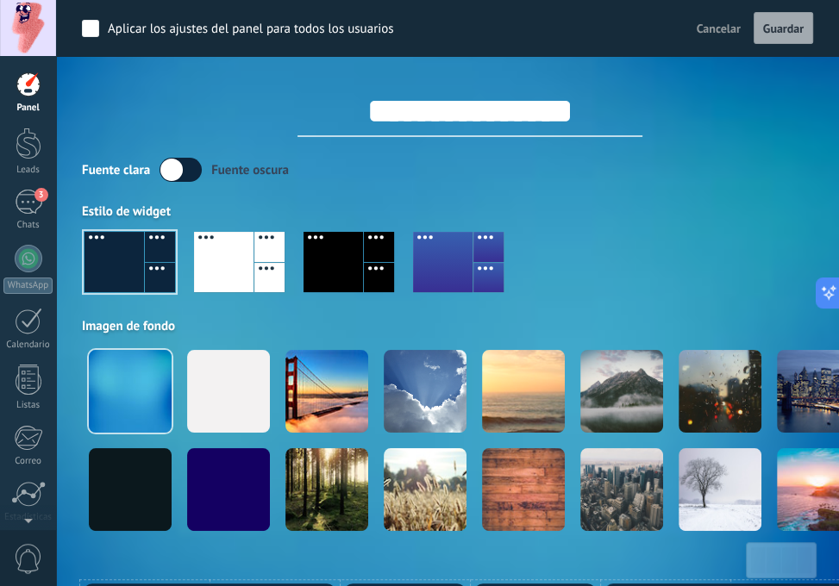
click at [32, 103] on div "Panel" at bounding box center [28, 108] width 50 height 11
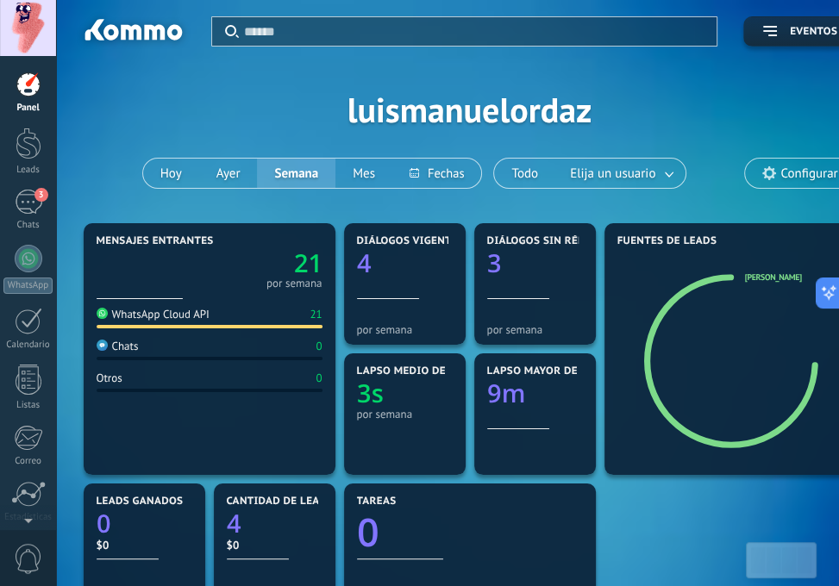
click at [294, 34] on input "text" at bounding box center [475, 31] width 462 height 18
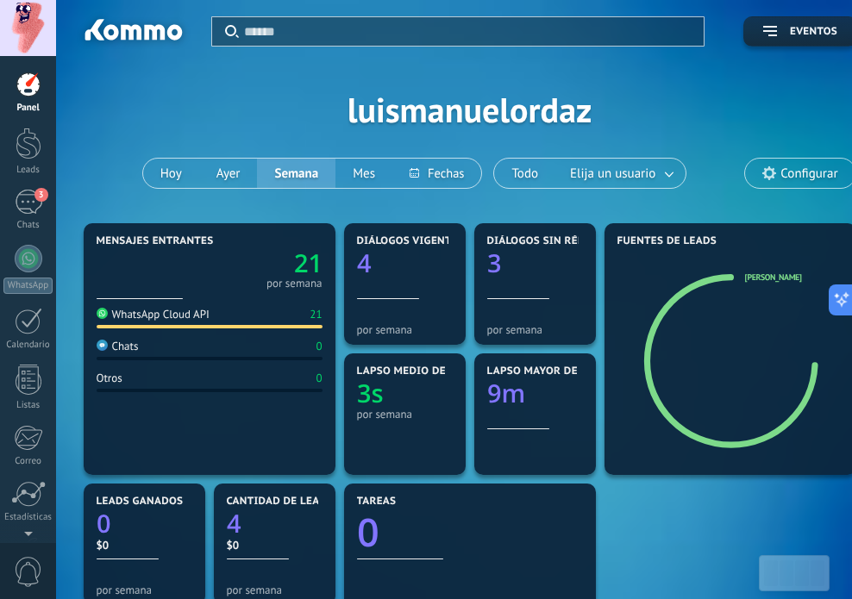
click at [357, 29] on input "text" at bounding box center [468, 31] width 449 height 18
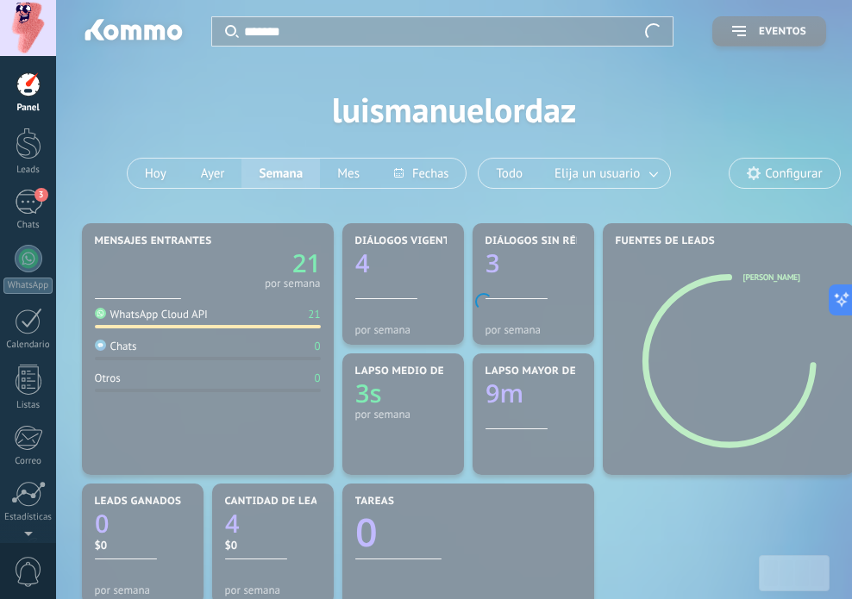
type input "********"
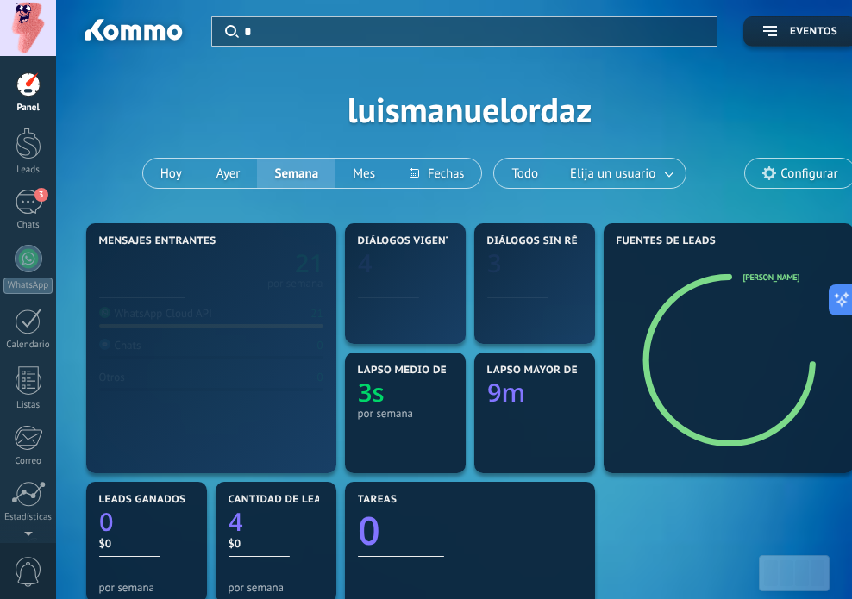
type input "**"
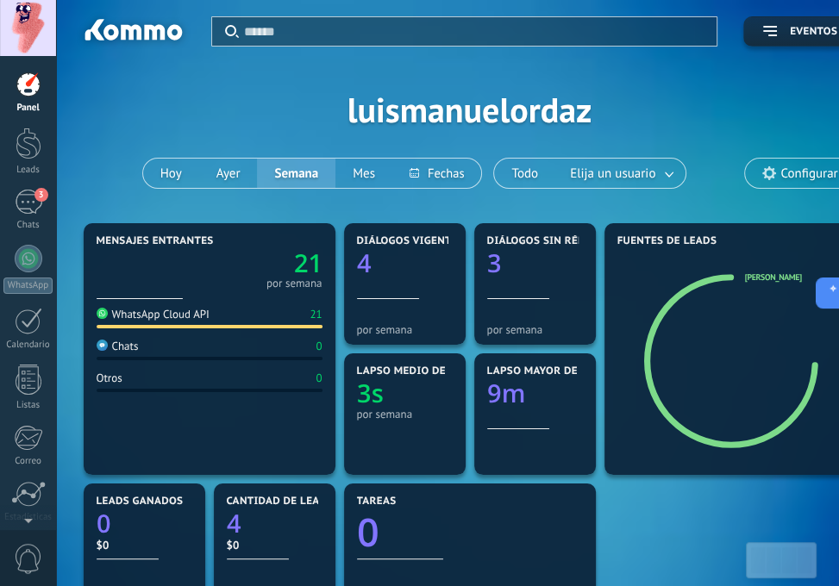
click at [323, 36] on input "text" at bounding box center [475, 31] width 462 height 18
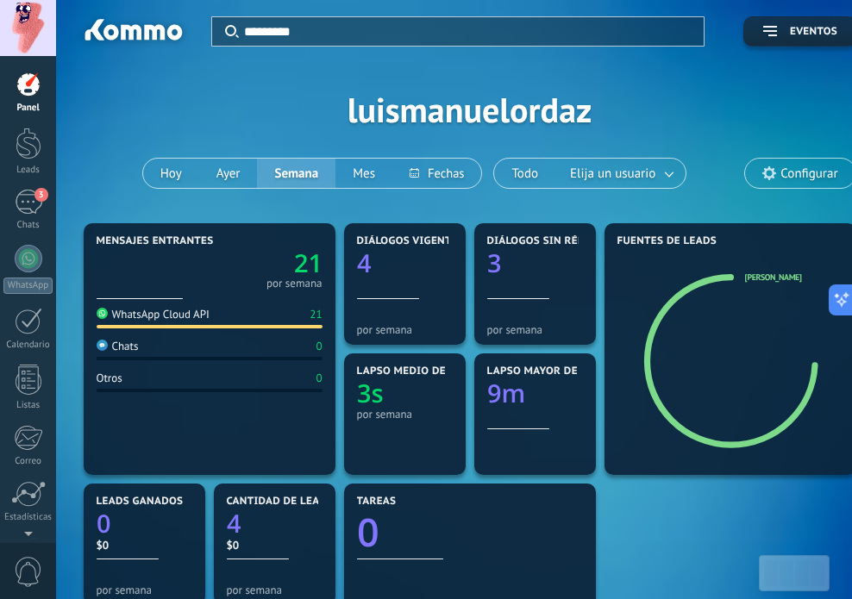
type input "**********"
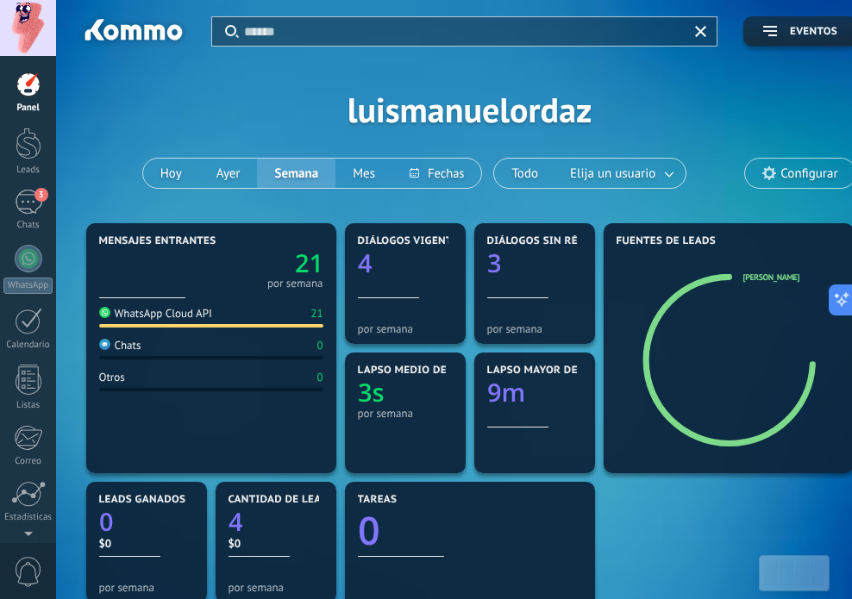
click at [785, 172] on span "Configurar" at bounding box center [808, 173] width 57 height 15
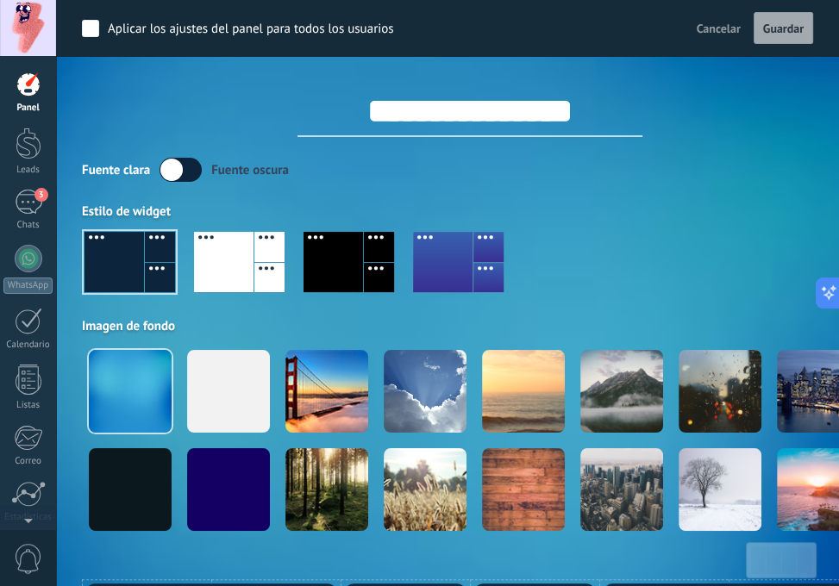
click at [24, 96] on div at bounding box center [29, 85] width 26 height 26
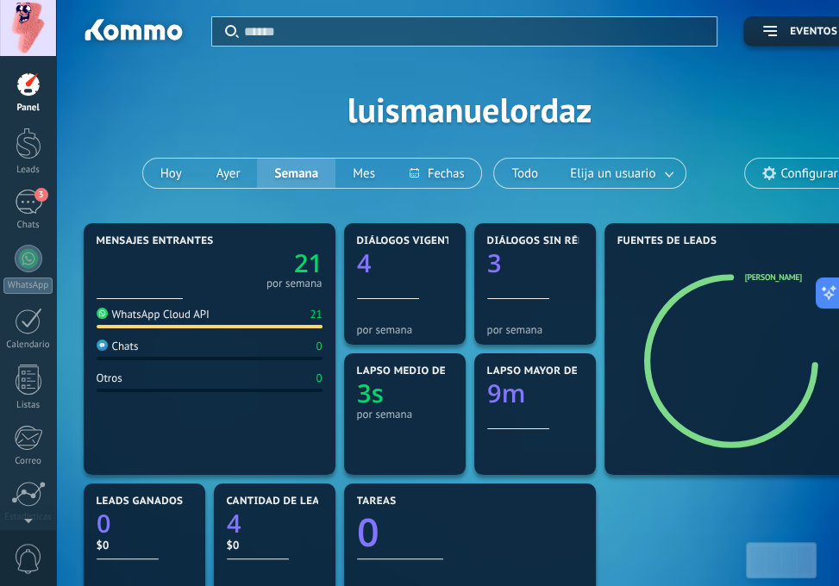
click at [284, 35] on input "text" at bounding box center [475, 31] width 462 height 18
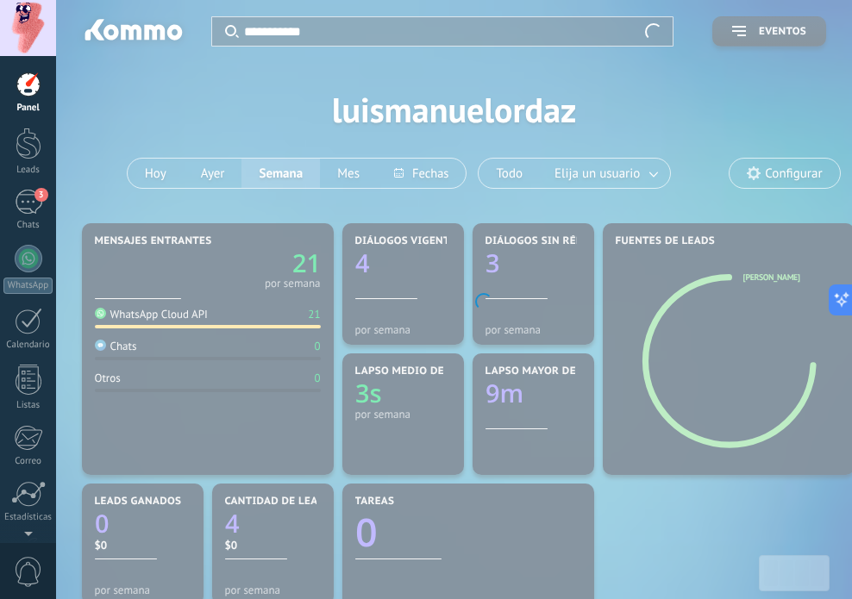
type input "**********"
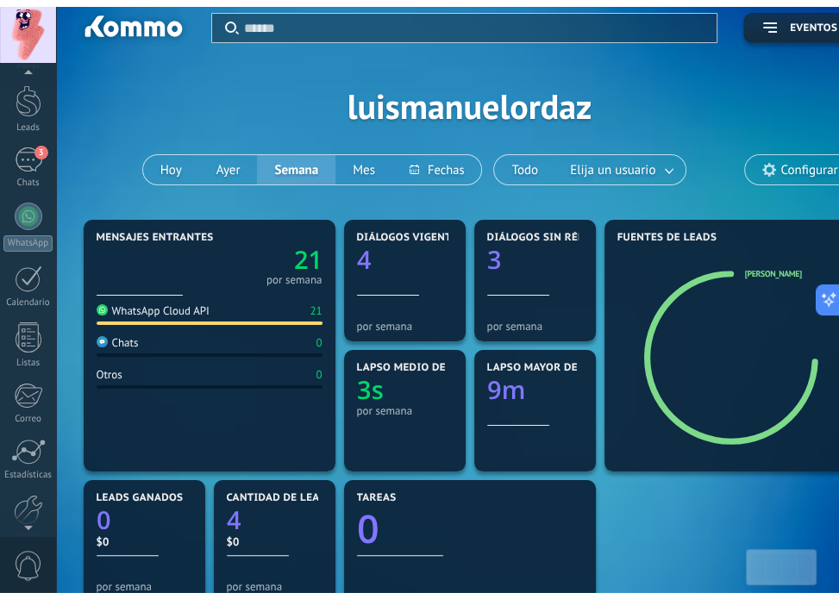
scroll to position [74, 0]
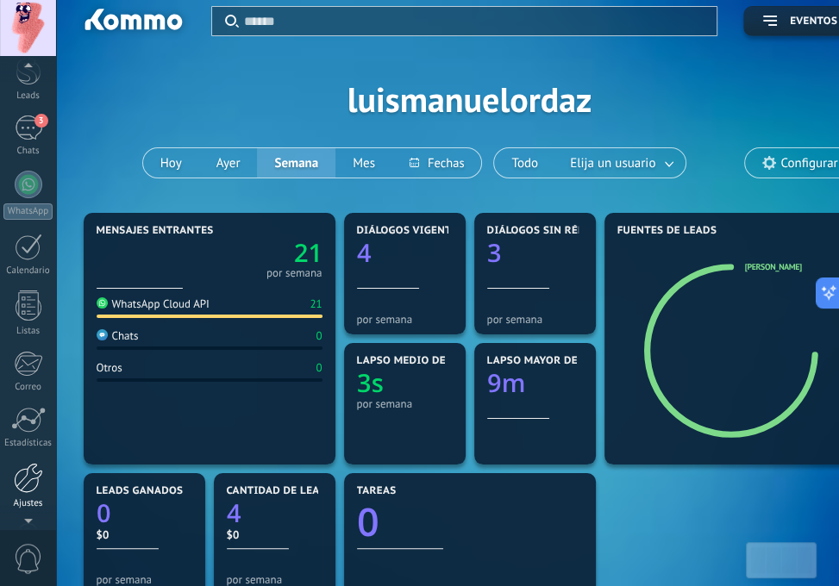
click at [22, 492] on div at bounding box center [28, 478] width 29 height 30
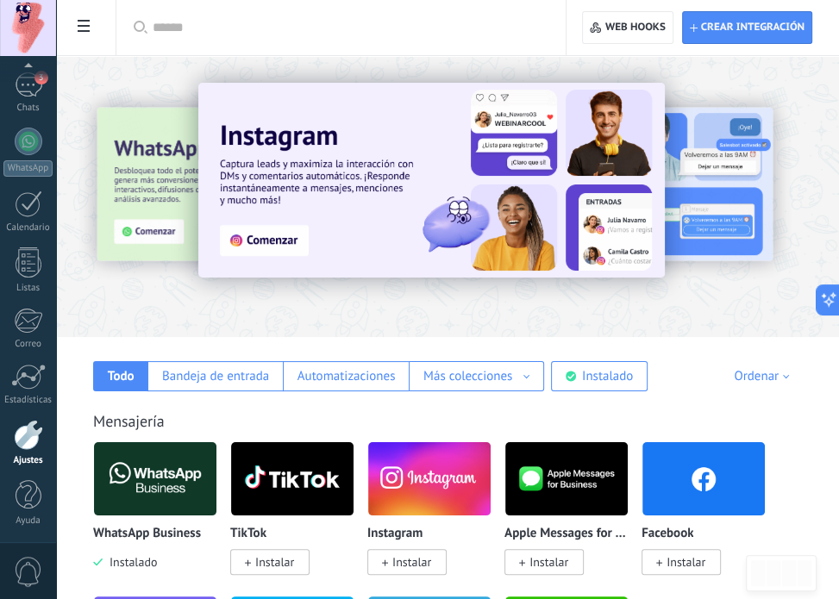
click at [417, 25] on input "text" at bounding box center [347, 28] width 389 height 18
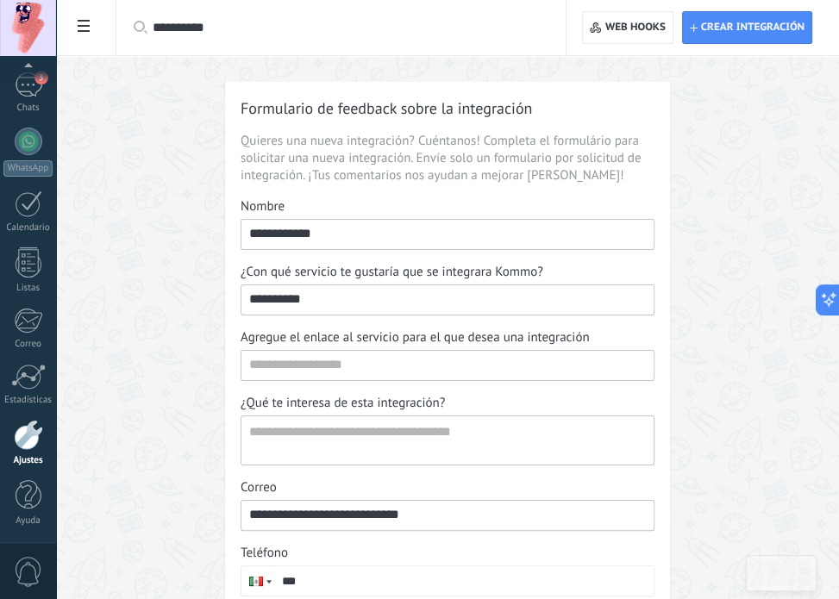
type input "**********"
